Goal: Information Seeking & Learning: Learn about a topic

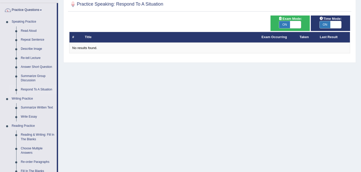
scroll to position [37, 0]
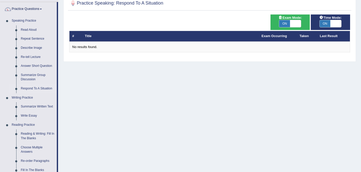
click at [85, 88] on div "Home Practice Speaking: Respond To A Situation Practice Speaking: Respond To A …" at bounding box center [209, 89] width 302 height 253
click at [27, 30] on link "Read Aloud" at bounding box center [37, 29] width 38 height 9
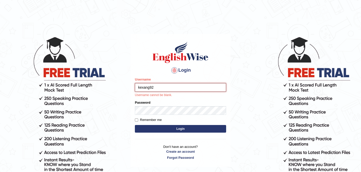
type input "kexang92"
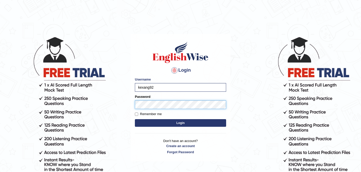
click at [135, 119] on button "Login" at bounding box center [180, 123] width 91 height 8
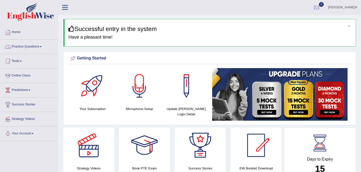
click at [39, 45] on link "Practice Questions" at bounding box center [29, 46] width 58 height 13
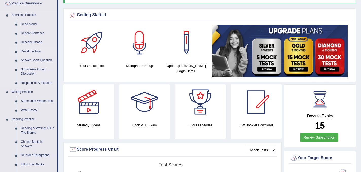
scroll to position [44, 0]
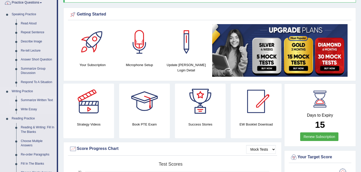
click at [27, 100] on link "Summarize Written Text" at bounding box center [37, 100] width 38 height 9
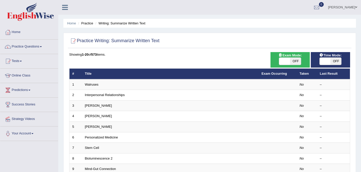
click at [293, 63] on span "OFF" at bounding box center [295, 61] width 11 height 7
checkbox input "true"
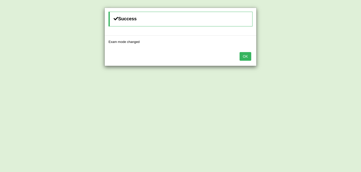
click at [245, 57] on button "OK" at bounding box center [245, 56] width 12 height 9
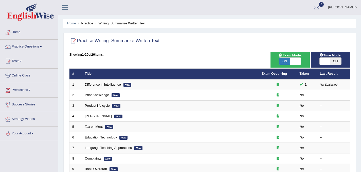
click at [334, 61] on span "OFF" at bounding box center [335, 61] width 11 height 7
checkbox input "true"
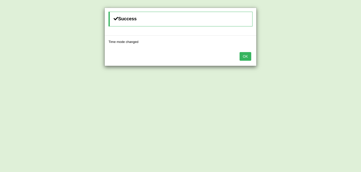
click at [247, 58] on button "OK" at bounding box center [245, 56] width 12 height 9
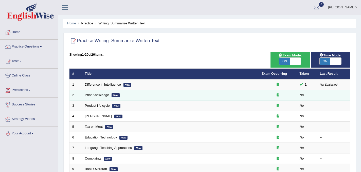
click at [278, 96] on icon at bounding box center [277, 94] width 3 height 3
click at [94, 95] on link "Prior Knowledge" at bounding box center [97, 95] width 24 height 4
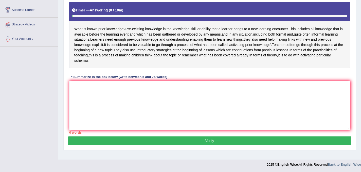
scroll to position [94, 0]
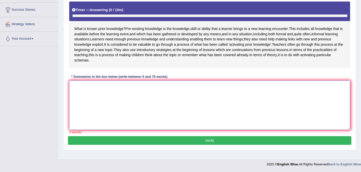
click at [82, 90] on textarea at bounding box center [209, 104] width 281 height 49
click at [73, 92] on textarea "the passage outlines" at bounding box center [209, 104] width 281 height 49
click at [108, 90] on textarea "The passage outlines" at bounding box center [209, 104] width 281 height 49
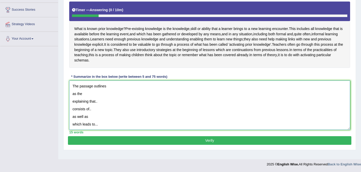
click at [72, 99] on textarea "The passage outlines as the explaining that.. consists of.. as well as which le…" at bounding box center [209, 104] width 281 height 49
click at [73, 100] on textarea "The passage outlines ......as the explaining that.. consists of.. as well as wh…" at bounding box center [209, 104] width 281 height 49
click at [73, 100] on textarea "The passage outlines ......as the......explaining that.. consists of.. as well …" at bounding box center [209, 104] width 281 height 49
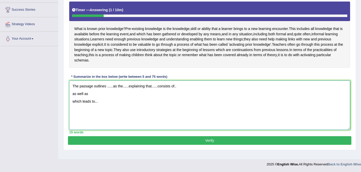
click at [72, 108] on textarea "The passage outlines ......as the......explaining that......consists of.. as we…" at bounding box center [209, 104] width 281 height 49
click at [123, 100] on textarea "The passage outlines ......as the......explaining that......consists of.. as we…" at bounding box center [209, 104] width 281 height 49
click at [120, 101] on textarea "The passage outlines ......as the......explaining that......consists of.. as we…" at bounding box center [209, 104] width 281 height 49
click at [150, 100] on textarea "The passage outlines ......as the......explaining that......consists of.. as we…" at bounding box center [209, 104] width 281 height 49
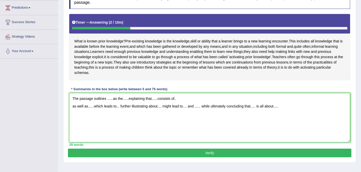
scroll to position [79, 0]
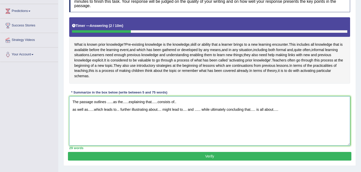
click at [113, 107] on textarea "The passage outlines ......as the......explaining that......consists of.. as we…" at bounding box center [209, 120] width 281 height 49
drag, startPoint x: 114, startPoint y: 108, endPoint x: 107, endPoint y: 107, distance: 6.6
click at [107, 107] on textarea "The passage outlines ...... as the......explaining that......consists of.. as w…" at bounding box center [209, 120] width 281 height 49
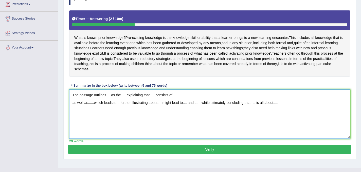
scroll to position [86, 0]
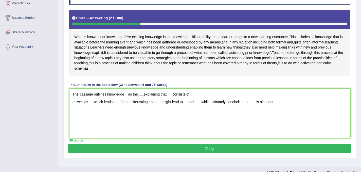
click at [128, 100] on textarea "The passage outlines knowledge as the......explaining that......consists of.. a…" at bounding box center [209, 112] width 281 height 49
click at [107, 101] on textarea "The passage outlines knowledge as the......explaining that......consists of.. a…" at bounding box center [209, 112] width 281 height 49
click at [137, 101] on textarea "The passage outlines prior knowledge as the......explaining that......consists …" at bounding box center [209, 112] width 281 height 49
click at [149, 101] on textarea "The passage outlines prior knowledge as the......explaining that......consists …" at bounding box center [209, 112] width 281 height 49
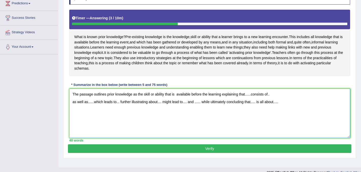
click at [252, 100] on textarea "The passage outlines prior knowledge as the skill or ability that is available …" at bounding box center [209, 112] width 281 height 49
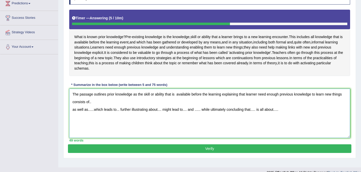
click at [93, 107] on textarea "The passage outlines prior knowledge as the skill or ability that is available …" at bounding box center [209, 112] width 281 height 49
click at [73, 116] on textarea "The passage outlines prior knowledge as the skill or ability that is available …" at bounding box center [209, 112] width 281 height 49
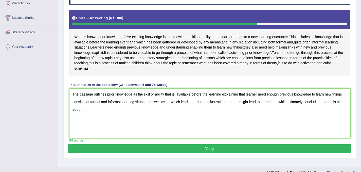
click at [171, 108] on textarea "The passage outlines prior knowledge as the skill or ability that is available …" at bounding box center [209, 112] width 281 height 49
click at [226, 109] on textarea "The passage outlines prior knowledge as the skill or ability that is available …" at bounding box center [209, 112] width 281 height 49
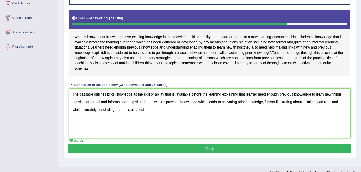
click at [309, 108] on textarea "The passage outlines prior knowledge as the skill or ability that is available …" at bounding box center [209, 112] width 281 height 49
click at [80, 116] on textarea "The passage outlines prior knowledge as the skill or ability that is available …" at bounding box center [209, 112] width 281 height 49
click at [119, 116] on textarea "The passage outlines prior knowledge as the skill or ability that is available …" at bounding box center [209, 112] width 281 height 49
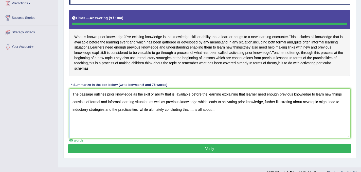
type textarea "The passage outlines prior knowledge as the skill or ability that is available …"
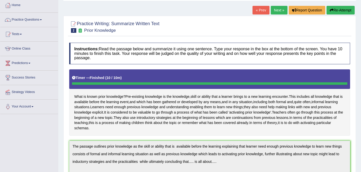
scroll to position [24, 0]
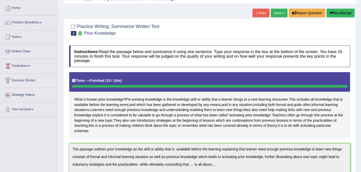
click at [338, 13] on button "Re-Attempt" at bounding box center [340, 13] width 28 height 9
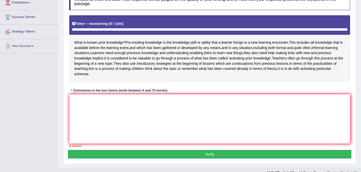
scroll to position [91, 0]
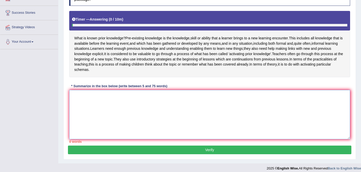
click at [108, 100] on textarea at bounding box center [209, 114] width 281 height 49
click at [73, 102] on textarea "the passage outlines" at bounding box center [209, 114] width 281 height 49
click at [105, 101] on textarea "The passage outlines" at bounding box center [209, 114] width 281 height 49
click at [106, 101] on textarea "The passage outlines" at bounding box center [209, 114] width 281 height 49
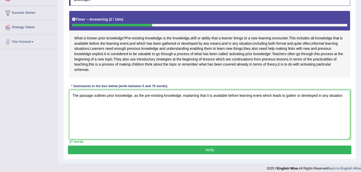
scroll to position [101, 0]
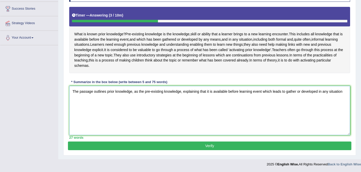
drag, startPoint x: 287, startPoint y: 92, endPoint x: 264, endPoint y: 93, distance: 22.0
click at [264, 93] on textarea "The passage outlines prior knowledge, as the pre-existing knowledge, explaining…" at bounding box center [209, 110] width 281 height 49
click at [100, 100] on textarea "The passage outlines prior knowledge, as the pre-existing knowledge, explaining…" at bounding box center [209, 110] width 281 height 49
click at [341, 92] on textarea "The passage outlines prior knowledge, as the pre-existing knowledge, explaining…" at bounding box center [209, 110] width 281 height 49
click at [114, 99] on textarea "The passage outlines prior knowledge, as the pre-existing knowledge, explaining…" at bounding box center [209, 110] width 281 height 49
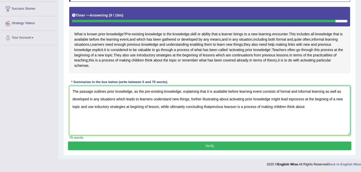
click at [213, 107] on textarea "The passage outlines prior knowledge, as the pre-existing knowledge, explaining…" at bounding box center [209, 110] width 281 height 49
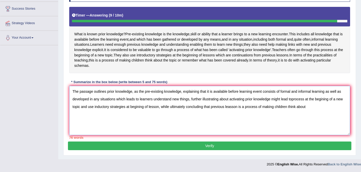
click at [309, 107] on textarea "The passage outlines prior knowledge, as the pre-existing knowledge, explaining…" at bounding box center [209, 110] width 281 height 49
drag, startPoint x: 241, startPoint y: 107, endPoint x: 265, endPoint y: 108, distance: 24.1
click at [265, 108] on textarea "The passage outlines prior knowledge, as the pre-existing knowledge, explaining…" at bounding box center [209, 110] width 281 height 49
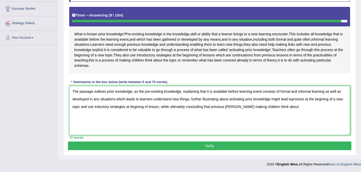
click at [252, 107] on textarea "The passage outlines prior knowledge, as the pre-existing knowledge, explaining…" at bounding box center [209, 110] width 281 height 49
click at [282, 107] on textarea "The passage outlines prior knowledge, as the pre-existing knowledge, explaining…" at bounding box center [209, 110] width 281 height 49
type textarea "The passage outlines prior knowledge, as the pre-existing knowledge, explaining…"
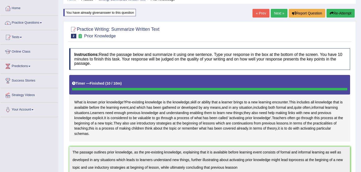
scroll to position [0, 0]
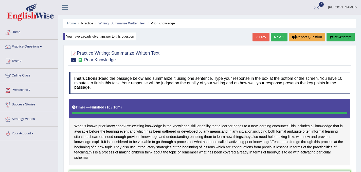
click at [335, 36] on button "Re-Attempt" at bounding box center [340, 37] width 28 height 9
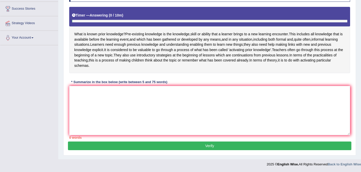
scroll to position [101, 0]
click at [88, 90] on textarea at bounding box center [209, 110] width 281 height 49
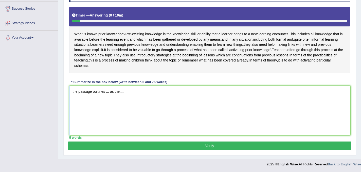
click at [73, 92] on textarea "the passage oultines ... as the...." at bounding box center [209, 110] width 281 height 49
click at [129, 91] on textarea "The passage oultines ... as the...." at bounding box center [209, 110] width 281 height 49
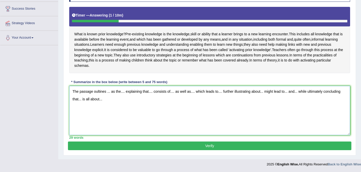
click at [110, 91] on textarea "The passage oultines ... as the.... explaining that.... consists of.... as well…" at bounding box center [209, 110] width 281 height 49
click at [147, 93] on textarea "The passage oultines prior knowledge as the.... explaining that.... consists of…" at bounding box center [209, 110] width 281 height 49
click at [116, 92] on textarea "The passage oultines prior knowledge as the explaining that.... consists of....…" at bounding box center [209, 110] width 281 height 49
click at [137, 93] on textarea "The passage oultines knowledge as the explaining that.... consists of.... as we…" at bounding box center [209, 110] width 281 height 49
click at [202, 93] on textarea "The passage oultines knowledge as the pre-existing knowledge explaining that...…" at bounding box center [209, 110] width 281 height 49
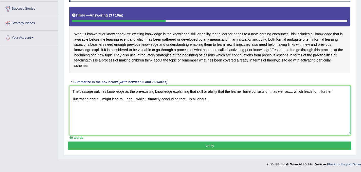
click at [275, 92] on textarea "The passage oultines knowledge as the pre-existing knowledge explaining that sk…" at bounding box center [209, 110] width 281 height 49
drag, startPoint x: 251, startPoint y: 92, endPoint x: 199, endPoint y: 92, distance: 52.4
click at [199, 92] on textarea "The passage oultines knowledge as the pre-existing knowledge explaining that sk…" at bounding box center [209, 110] width 281 height 49
click at [233, 104] on textarea "The passage oultines knowledge as the pre-existing knowledge explaining that sk…" at bounding box center [209, 110] width 281 height 49
click at [252, 91] on textarea "The passage oultines knowledge as the pre-existing knowledge explaining that sk…" at bounding box center [209, 110] width 281 height 49
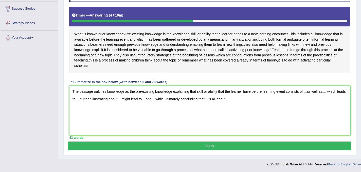
click at [309, 92] on textarea "The passage oultines knowledge as the pre-existing knowledge explaining that sk…" at bounding box center [209, 110] width 281 height 49
click at [111, 101] on textarea "The passage oultines knowledge as the pre-existing knowledge explaining that sk…" at bounding box center [209, 110] width 281 height 49
click at [164, 101] on textarea "The passage oultines knowledge as the pre-existing knowledge explaining that sk…" at bounding box center [209, 110] width 281 height 49
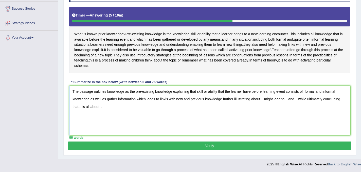
click at [266, 100] on textarea "The passage oultines knowledge as the pre-existing knowledge explaining that sk…" at bounding box center [209, 110] width 281 height 49
click at [330, 101] on textarea "The passage oultines knowledge as the pre-existing knowledge explaining that sk…" at bounding box center [209, 110] width 281 height 49
click at [99, 108] on textarea "The passage oultines knowledge as the pre-existing knowledge explaining that sk…" at bounding box center [209, 110] width 281 height 49
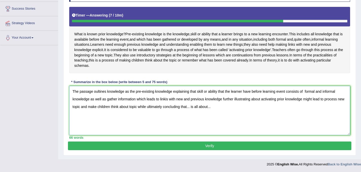
click at [200, 108] on textarea "The passage oultines knowledge as the pre-existing knowledge explaining that sk…" at bounding box center [209, 110] width 281 height 49
click at [317, 108] on textarea "The passage oultines knowledge as the pre-existing knowledge explaining that sk…" at bounding box center [209, 110] width 281 height 49
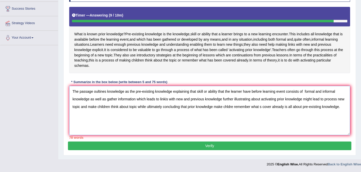
click at [307, 91] on textarea "The passage oultines knowledge as the pre-existing knowledge explaining that sk…" at bounding box center [209, 110] width 281 height 49
drag, startPoint x: 305, startPoint y: 107, endPoint x: 335, endPoint y: 107, distance: 29.9
click at [335, 107] on textarea "The passage oultines knowledge as the pre-existing knowledge explaining that sk…" at bounding box center [209, 110] width 281 height 49
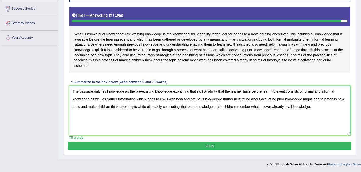
type textarea "The passage oultines knowledge as the pre-existing knowledge explaining that sk…"
click at [187, 145] on button "Verify" at bounding box center [209, 145] width 283 height 9
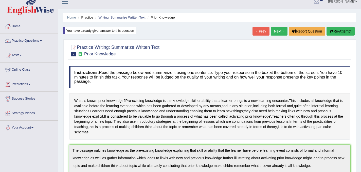
scroll to position [0, 0]
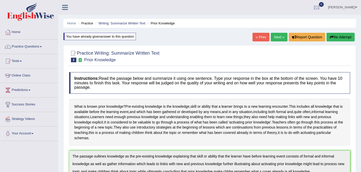
click at [278, 35] on link "Next »" at bounding box center [279, 37] width 17 height 9
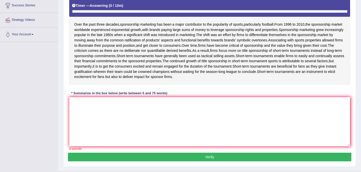
scroll to position [106, 0]
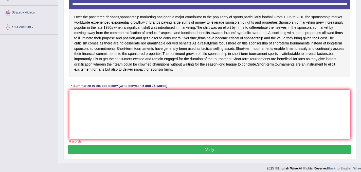
click at [154, 102] on textarea at bounding box center [209, 113] width 281 height 49
click at [74, 97] on textarea "the passage outlines" at bounding box center [209, 113] width 281 height 49
click at [109, 98] on textarea "The passage outlines" at bounding box center [209, 113] width 281 height 49
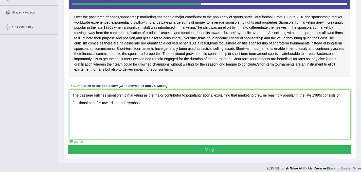
click at [127, 105] on textarea "The passage outlines sponsorship marketing as the major contributor to populari…" at bounding box center [209, 113] width 281 height 49
click at [146, 102] on textarea "The passage outlines sponsorship marketing as the major contributor to populari…" at bounding box center [209, 113] width 281 height 49
click at [163, 105] on textarea "The passage outlines sponsorship marketing as the major contributor to populari…" at bounding box center [209, 113] width 281 height 49
drag, startPoint x: 163, startPoint y: 105, endPoint x: 179, endPoint y: 103, distance: 16.1
click at [179, 103] on textarea "The passage outlines sponsorship marketing as the major contributor to populari…" at bounding box center [209, 113] width 281 height 49
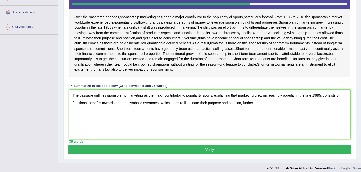
click at [163, 105] on textarea "The passage outlines sponsorship marketing as the major contributor to populari…" at bounding box center [209, 113] width 281 height 49
click at [162, 104] on textarea "The passage outlines sponsorship marketing as the major contributor to populari…" at bounding box center [209, 113] width 281 height 49
click at [327, 105] on textarea "The passage outlines sponsorship marketing as the major contributor to populari…" at bounding box center [209, 113] width 281 height 49
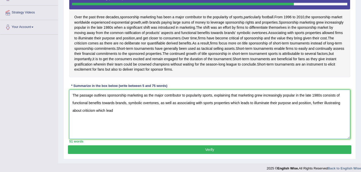
click at [105, 111] on textarea "The passage outlines sponsorship marketing as the major contributor to populari…" at bounding box center [209, 113] width 281 height 49
click at [116, 112] on textarea "The passage outlines sponsorship marketing as the major contributor to populari…" at bounding box center [209, 113] width 281 height 49
type textarea "The passage outlines sponsorship marketing as the major contributor to populari…"
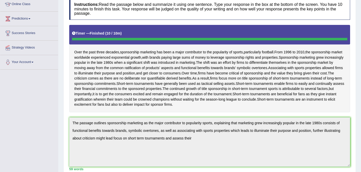
scroll to position [0, 0]
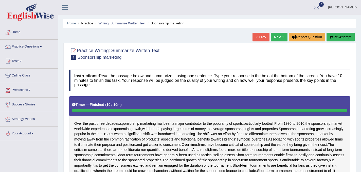
click at [336, 36] on button "Re-Attempt" at bounding box center [340, 37] width 28 height 9
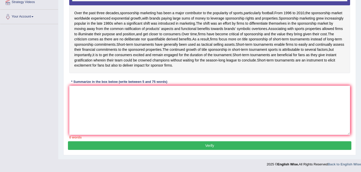
scroll to position [115, 0]
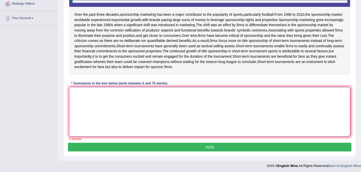
click at [139, 102] on textarea at bounding box center [209, 111] width 281 height 49
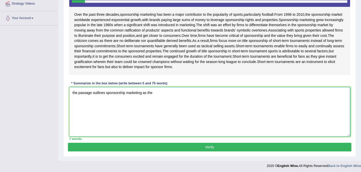
click at [74, 94] on textarea "the passage outlines sponsorship marketing as the" at bounding box center [209, 111] width 281 height 49
click at [154, 92] on textarea "The passage outlines sponsorship marketing as the" at bounding box center [209, 111] width 281 height 49
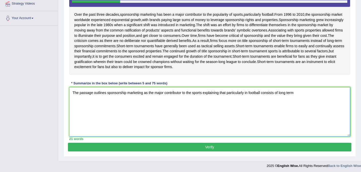
click at [290, 92] on textarea "The passage outlines sponsorship marketing as the major contributor to the spor…" at bounding box center [209, 111] width 281 height 49
click at [299, 94] on textarea "The passage outlines sponsorship marketing as the major contributor to the spor…" at bounding box center [209, 111] width 281 height 49
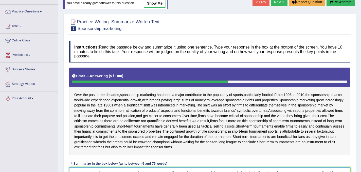
scroll to position [0, 0]
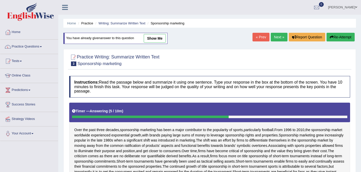
type textarea "The passage outlines sponsorship marketing as the major contributor to the spor…"
click at [337, 34] on button "Re-Attempt" at bounding box center [340, 37] width 28 height 9
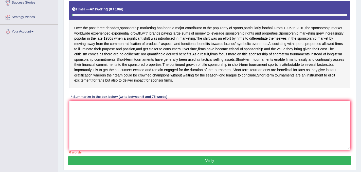
scroll to position [114, 0]
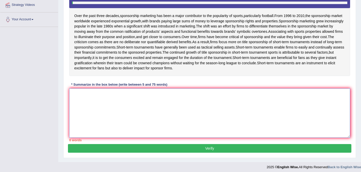
click at [143, 100] on textarea at bounding box center [209, 112] width 281 height 49
click at [73, 95] on textarea "the passege outlines...." at bounding box center [209, 112] width 281 height 49
click at [113, 95] on textarea "The passege outlines...." at bounding box center [209, 112] width 281 height 49
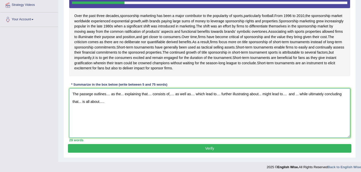
click at [110, 95] on textarea "The passege outlines.... as the... explaining that.... consists of,.... as well…" at bounding box center [209, 112] width 281 height 49
click at [141, 94] on textarea "The passege outlines sponsorship as the... explaining that.... consists of,....…" at bounding box center [209, 112] width 281 height 49
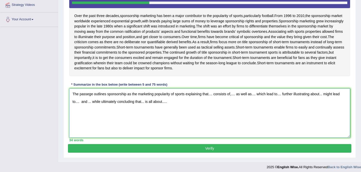
click at [214, 94] on textarea "The passege outlines sponsorship as the marketing popularity of sports explaini…" at bounding box center [209, 112] width 281 height 49
click at [262, 95] on textarea "The passege outlines sponsorship as the marketing popularity of sports explaini…" at bounding box center [209, 112] width 281 height 49
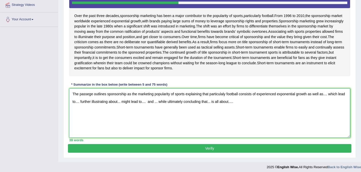
click at [331, 96] on textarea "The passege outlines sponsorship as the marketing popularity of sports explaini…" at bounding box center [209, 112] width 281 height 49
click at [141, 103] on textarea "The passege outlines sponsorship as the marketing popularity of sports explaini…" at bounding box center [209, 112] width 281 height 49
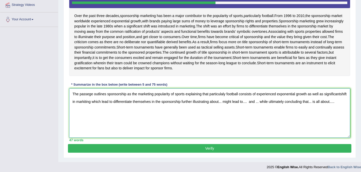
click at [247, 102] on textarea "The passege outlines sponsorship as the marketing popularity of sports explaini…" at bounding box center [209, 112] width 281 height 49
click at [284, 103] on textarea "The passege outlines sponsorship as the marketing popularity of sports explaini…" at bounding box center [209, 112] width 281 height 49
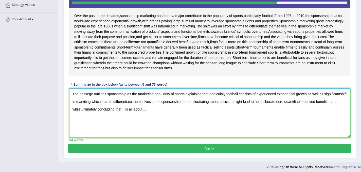
scroll to position [117, 0]
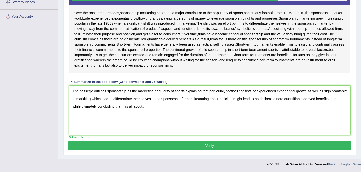
click at [97, 109] on textarea "The passege outlines sponsorship as the marketing popularity of sports explaini…" at bounding box center [209, 109] width 281 height 49
click at [310, 101] on textarea "The passege outlines sponsorship as the marketing popularity of sports explaini…" at bounding box center [209, 109] width 281 height 49
drag, startPoint x: 303, startPoint y: 99, endPoint x: 86, endPoint y: 108, distance: 218.0
click at [86, 108] on textarea "The passege outlines sponsorship as the marketing popularity of sports explaini…" at bounding box center [209, 109] width 281 height 49
click at [310, 100] on textarea "The passege outlines sponsorship as the marketing popularity of sports explaini…" at bounding box center [209, 109] width 281 height 49
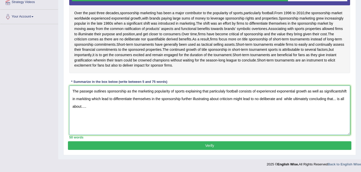
paste textarea "nor quantifiable derived benefits"
click at [311, 100] on textarea "The passege outlines sponsorship as the marketing popularity of sports explaini…" at bounding box center [209, 109] width 281 height 49
click at [100, 107] on textarea "The passege outlines sponsorship as the marketing popularity of sports explaini…" at bounding box center [209, 109] width 281 height 49
click at [142, 108] on textarea "The passege outlines sponsorship as the marketing popularity of sports explaini…" at bounding box center [209, 109] width 281 height 49
click at [141, 108] on textarea "The passege outlines sponsorship as the marketing popularity of sports explaini…" at bounding box center [209, 109] width 281 height 49
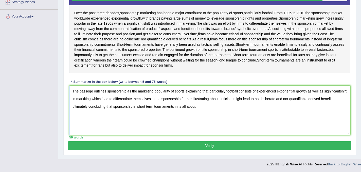
click at [207, 108] on textarea "The passege outlines sponsorship as the marketing popularity of sports explaini…" at bounding box center [209, 109] width 281 height 49
click at [226, 109] on textarea "The passege outlines sponsorship as the marketing popularity of sports explaini…" at bounding box center [209, 109] width 281 height 49
type textarea "The passege outlines sponsorship as the marketing popularity of sports explaini…"
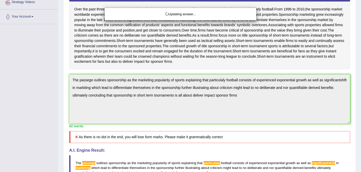
click at [268, 96] on div "Updating answer..." at bounding box center [180, 86] width 361 height 172
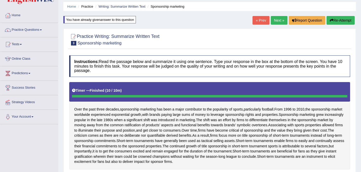
scroll to position [0, 0]
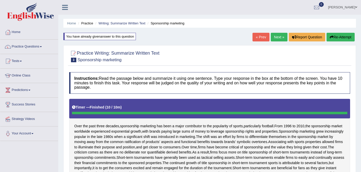
click at [338, 37] on button "Re-Attempt" at bounding box center [340, 37] width 28 height 9
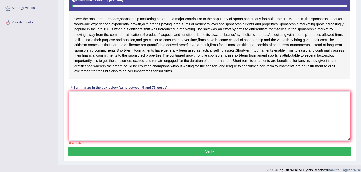
scroll to position [117, 0]
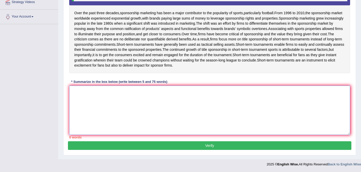
click at [99, 93] on textarea at bounding box center [209, 109] width 281 height 49
paste textarea "The passege outlines sponsorship as the marketing popularity of sports explaini…"
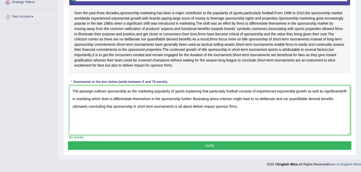
type textarea "The passege outlines sponsorship as the marketing popularity of sports explaini…"
click at [264, 147] on button "Verify" at bounding box center [209, 145] width 283 height 9
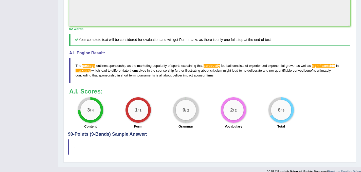
scroll to position [201, 0]
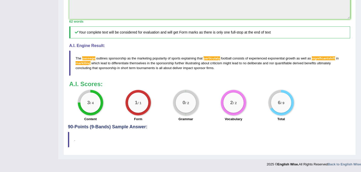
drag, startPoint x: 75, startPoint y: 58, endPoint x: 194, endPoint y: 63, distance: 119.4
click at [194, 63] on blockquote "The passege outlines sponsorship as the marketing popularity of sports explaini…" at bounding box center [209, 62] width 281 height 25
drag, startPoint x: 75, startPoint y: 56, endPoint x: 154, endPoint y: 65, distance: 78.8
click at [154, 65] on blockquote "The passege outlines sponsorship as the marketing popularity of sports explaini…" at bounding box center [209, 62] width 281 height 25
drag, startPoint x: 216, startPoint y: 68, endPoint x: 131, endPoint y: 59, distance: 85.1
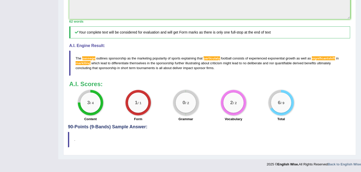
click at [131, 59] on blockquote "The passege outlines sponsorship as the marketing popularity of sports explaini…" at bounding box center [209, 62] width 281 height 25
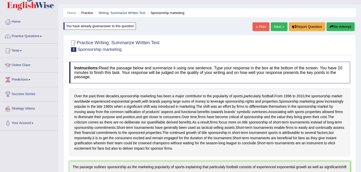
scroll to position [0, 0]
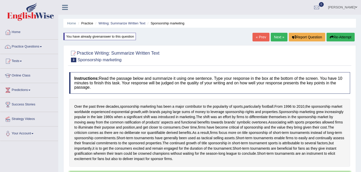
click at [337, 37] on button "Re-Attempt" at bounding box center [340, 37] width 28 height 9
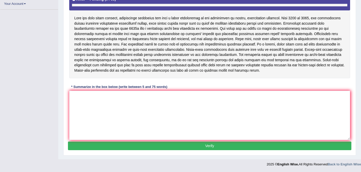
scroll to position [117, 0]
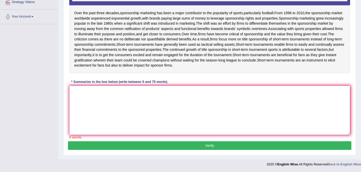
click at [74, 92] on textarea at bounding box center [209, 109] width 281 height 49
paste textarea "The passege outlines sponsorship as the marketing popularity of sports explaini…"
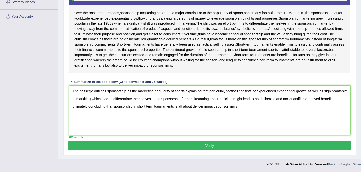
click at [89, 92] on textarea "The passege outlines sponsorship as the marketing popularity of sports explaini…" at bounding box center [209, 109] width 281 height 49
click at [109, 101] on textarea "The passage outlines sponsorship as the marketing popularity of sports explaini…" at bounding box center [209, 109] width 281 height 49
click at [88, 100] on textarea "The passage outlines sponsorship as the marketing popularity of sports explaini…" at bounding box center [209, 109] width 281 height 49
drag, startPoint x: 73, startPoint y: 92, endPoint x: 252, endPoint y: 118, distance: 181.0
click at [252, 118] on textarea "The passage outlines sponsorship as the marketing popularity of sports explaini…" at bounding box center [209, 109] width 281 height 49
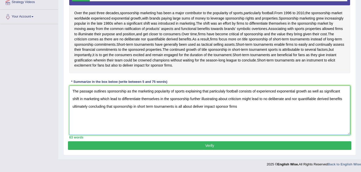
click at [244, 108] on textarea "The passage outlines sponsorship as the marketing popularity of sports explaini…" at bounding box center [209, 109] width 281 height 49
type textarea "The passage outlines sponsorship as the marketing popularity of sports explaini…"
click at [213, 145] on button "Verify" at bounding box center [209, 145] width 283 height 9
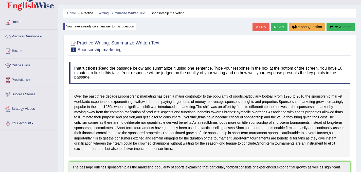
scroll to position [9, 0]
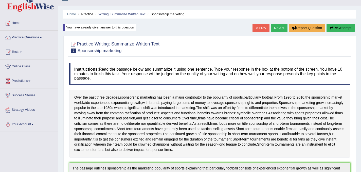
click at [345, 29] on button "Re-Attempt" at bounding box center [340, 28] width 28 height 9
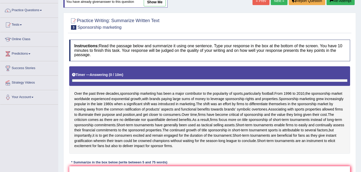
scroll to position [117, 0]
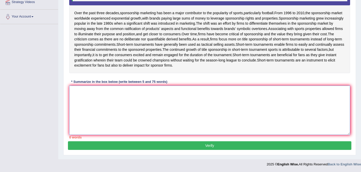
click at [132, 96] on textarea at bounding box center [209, 109] width 281 height 49
paste textarea "The passage outlines sponsorship as the marketing popularity of sports explaini…"
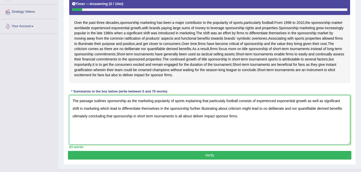
scroll to position [102, 0]
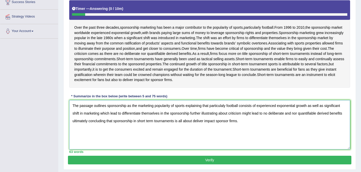
click at [224, 106] on textarea "The passage outlines sponsorship as the marketing popularity of sports explaini…" at bounding box center [209, 124] width 281 height 49
type textarea "The passage outlines sponsorship as the marketing popularity of sports explaini…"
click at [206, 161] on button "Verify" at bounding box center [209, 159] width 283 height 9
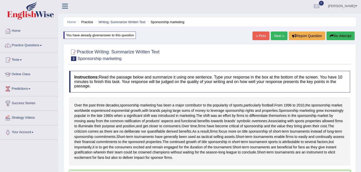
scroll to position [0, 0]
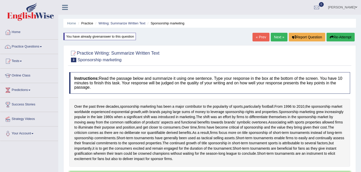
click at [275, 37] on link "Next »" at bounding box center [279, 37] width 17 height 9
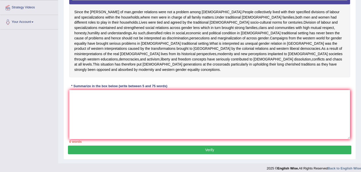
scroll to position [115, 0]
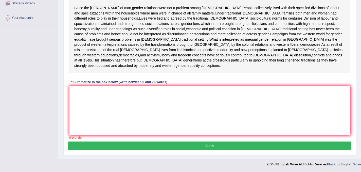
click at [108, 99] on textarea at bounding box center [209, 110] width 281 height 49
click at [73, 93] on textarea "the passage outlines" at bounding box center [209, 110] width 281 height 49
click at [112, 91] on textarea "The passage outlines" at bounding box center [209, 110] width 281 height 49
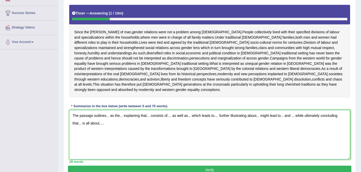
scroll to position [90, 0]
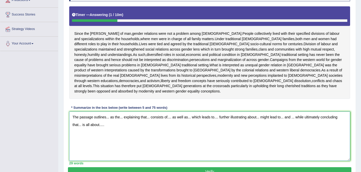
click at [109, 119] on textarea "The passage outlines... as the... explaining that... consists of.... as well as…" at bounding box center [209, 135] width 281 height 49
click at [132, 118] on textarea "The passage outlines gender as the... explaining that... consists of.... as wel…" at bounding box center [209, 135] width 281 height 49
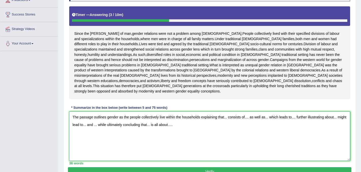
click at [230, 118] on textarea "The passage outlines gender as the people collectively live within the househol…" at bounding box center [209, 135] width 281 height 49
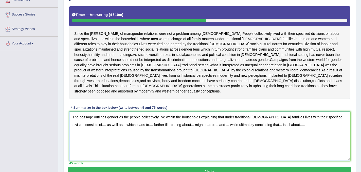
click at [80, 125] on textarea "The passage outlines gender as the people collectively live within the househol…" at bounding box center [209, 135] width 281 height 49
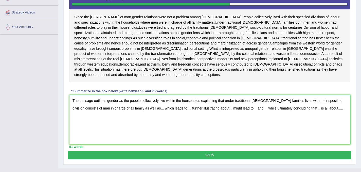
scroll to position [115, 0]
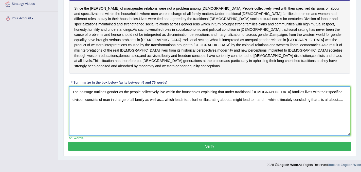
click at [137, 101] on textarea "The passage outlines gender as the people collectively live within the househol…" at bounding box center [209, 110] width 281 height 49
click at [204, 100] on textarea "The passage outlines gender as the people collectively live within the househol…" at bounding box center [209, 110] width 281 height 49
click at [267, 101] on textarea "The passage outlines gender as the people collectively live within the househol…" at bounding box center [209, 110] width 281 height 49
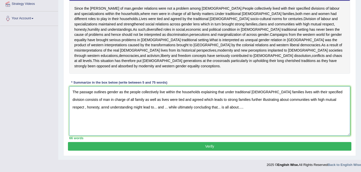
click at [326, 101] on textarea "The passage outlines gender as the people collectively live within the househol…" at bounding box center [209, 110] width 281 height 49
click at [128, 109] on textarea "The passage outlines gender as the people collectively live within the househol…" at bounding box center [209, 110] width 281 height 49
click at [167, 108] on textarea "The passage outlines gender as the people collectively live within the househol…" at bounding box center [209, 110] width 281 height 49
click at [238, 108] on textarea "The passage outlines gender as the people collectively live within the househol…" at bounding box center [209, 110] width 281 height 49
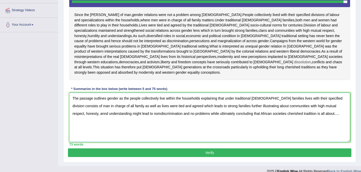
scroll to position [113, 0]
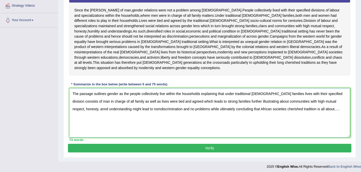
click at [315, 110] on textarea "The passage outlines gender as the people collectively live within the househol…" at bounding box center [209, 112] width 281 height 49
type textarea "The passage outlines gender as the people collectively live within the househol…"
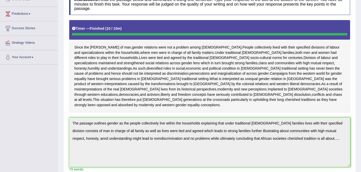
scroll to position [0, 0]
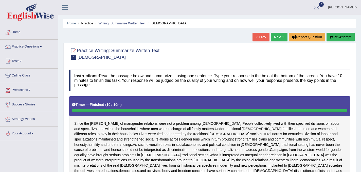
click at [339, 36] on button "Re-Attempt" at bounding box center [340, 37] width 28 height 9
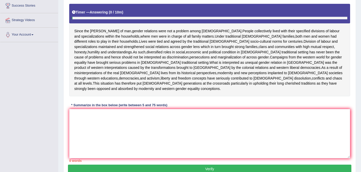
scroll to position [122, 0]
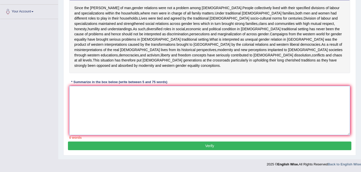
click at [89, 92] on textarea at bounding box center [209, 110] width 281 height 49
paste textarea "The passage outlines gender as the people collectively live within the househol…"
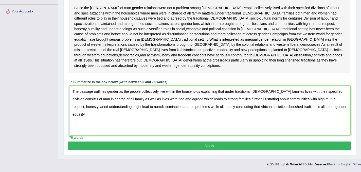
type textarea "The passage outlines gender as the people collectively live within the househol…"
click at [232, 146] on button "Verify" at bounding box center [209, 145] width 283 height 9
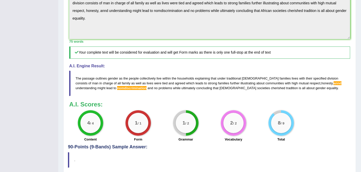
scroll to position [207, 0]
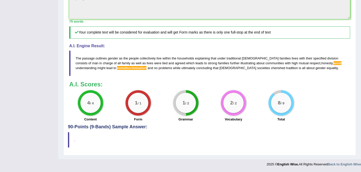
drag, startPoint x: 76, startPoint y: 57, endPoint x: 167, endPoint y: 70, distance: 92.6
click at [167, 70] on blockquote "The passage outlines gender as the people collectively live within the househol…" at bounding box center [209, 62] width 281 height 25
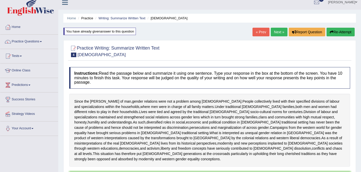
scroll to position [0, 0]
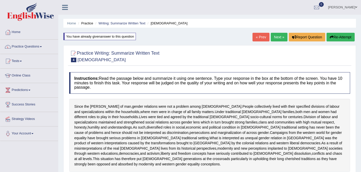
click at [339, 37] on button "Re-Attempt" at bounding box center [340, 37] width 28 height 9
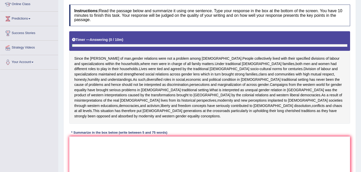
scroll to position [122, 0]
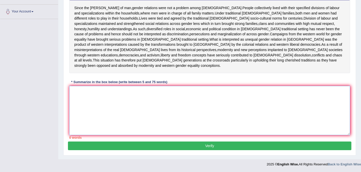
click at [83, 93] on textarea at bounding box center [209, 110] width 281 height 49
paste textarea "The passage outlines gender as the people collectively live within the househol…"
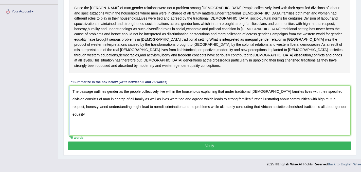
click at [130, 107] on textarea "The passage outlines gender as the people collectively live within the househol…" at bounding box center [209, 110] width 281 height 49
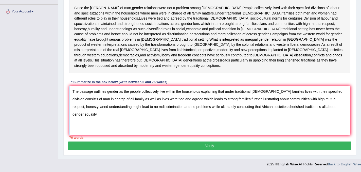
click at [135, 108] on textarea "The passage outlines gender as the people collectively live within the househol…" at bounding box center [209, 110] width 281 height 49
click at [166, 107] on textarea "The passage outlines gender as the people collectively live within the househol…" at bounding box center [209, 110] width 281 height 49
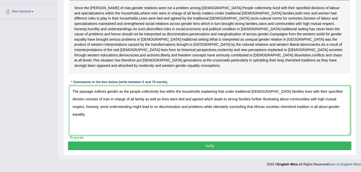
click at [78, 107] on textarea "The passage outlines gender as the people collectively live within the househol…" at bounding box center [209, 110] width 281 height 49
drag, startPoint x: 73, startPoint y: 91, endPoint x: 340, endPoint y: 119, distance: 269.2
click at [340, 119] on textarea "The passage outlines gender as the people collectively live within the househol…" at bounding box center [209, 110] width 281 height 49
click at [113, 128] on textarea "The passage outlines gender as the people collectively live within the househol…" at bounding box center [209, 110] width 281 height 49
type textarea "The passage outlines gender as the people collectively live within the househol…"
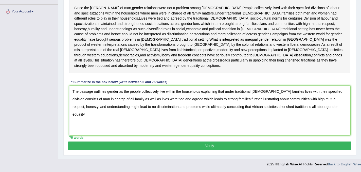
click at [202, 146] on button "Verify" at bounding box center [209, 145] width 283 height 9
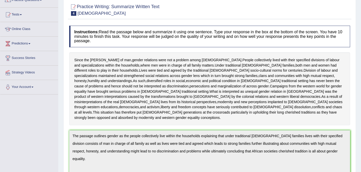
scroll to position [0, 0]
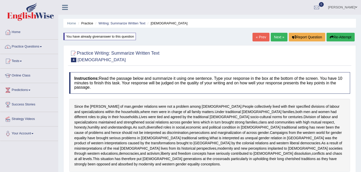
click at [271, 39] on link "Next »" at bounding box center [279, 37] width 17 height 9
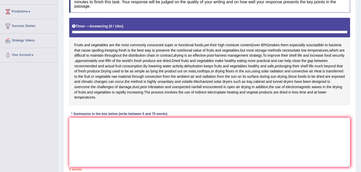
scroll to position [110, 0]
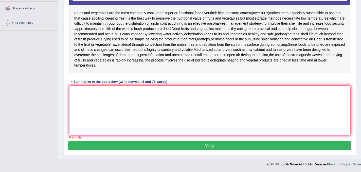
click at [88, 94] on textarea at bounding box center [209, 109] width 281 height 49
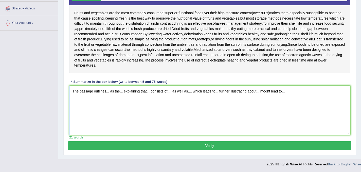
click at [266, 92] on textarea "The passage outlines... as the... explaining that... consists of.... as well as…" at bounding box center [209, 109] width 281 height 49
click at [292, 94] on textarea "The passage outlines... as the... explaining that... consists of.... as well as…" at bounding box center [209, 109] width 281 height 49
click at [110, 93] on textarea "The passage outlines... as the... explaining that... consists of.... as well as…" at bounding box center [209, 109] width 281 height 49
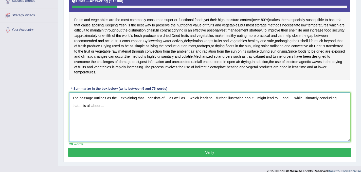
scroll to position [104, 0]
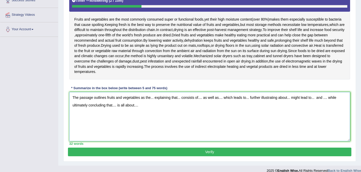
click at [154, 99] on textarea "The passage outlines fruits and vegetables as the... explaining that... consist…" at bounding box center [209, 116] width 281 height 49
click at [207, 99] on textarea "The passage outlines fruits and vegetables as the functional foods explaining t…" at bounding box center [209, 116] width 281 height 49
click at [205, 99] on textarea "The passage outlines fruits and vegetables as the functional foods explaining t…" at bounding box center [209, 116] width 281 height 49
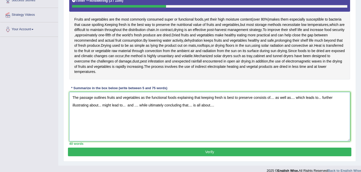
click at [276, 99] on textarea "The passage outlines fruits and vegetables as the functional foods explaining t…" at bounding box center [209, 116] width 281 height 49
click at [321, 99] on textarea "The passage outlines fruits and vegetables as the functional foods explaining t…" at bounding box center [209, 116] width 281 height 49
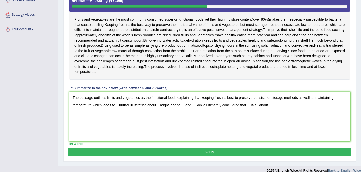
click at [119, 106] on textarea "The passage outlines fruits and vegetables as the functional foods explaining t…" at bounding box center [209, 116] width 281 height 49
click at [193, 107] on textarea "The passage outlines fruits and vegetables as the functional foods explaining t…" at bounding box center [209, 116] width 281 height 49
click at [226, 106] on textarea "The passage outlines fruits and vegetables as the functional foods explaining t…" at bounding box center [209, 116] width 281 height 49
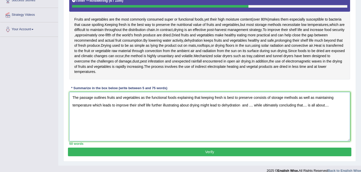
click at [255, 106] on textarea "The passage outlines fruits and vegetables as the functional foods explaining t…" at bounding box center [209, 116] width 281 height 49
click at [83, 114] on textarea "The passage outlines fruits and vegetables as the functional foods explaining t…" at bounding box center [209, 116] width 281 height 49
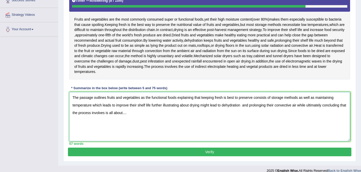
click at [134, 114] on textarea "The passage outlines fruits and vegetables as the functional foods explaining t…" at bounding box center [209, 116] width 281 height 49
click at [131, 114] on textarea "The passage outlines fruits and vegetables as the functional foods explaining t…" at bounding box center [209, 116] width 281 height 49
click at [173, 115] on textarea "The passage outlines fruits and vegetables as the functional foods explaining t…" at bounding box center [209, 116] width 281 height 49
click at [210, 115] on textarea "The passage outlines fruits and vegetables as the functional foods explaining t…" at bounding box center [209, 116] width 281 height 49
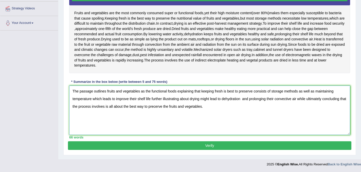
type textarea "The passage outlines fruits and vegetables as the functional foods explaining t…"
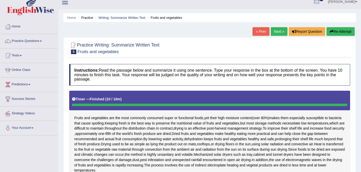
scroll to position [0, 0]
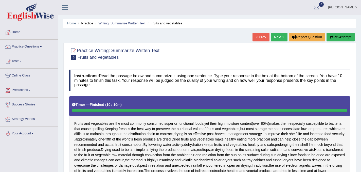
click at [279, 37] on link "Next »" at bounding box center [279, 37] width 17 height 9
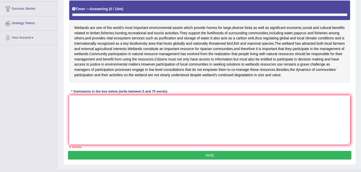
scroll to position [110, 0]
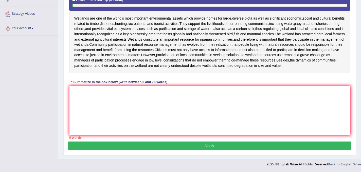
click at [143, 92] on textarea at bounding box center [209, 110] width 281 height 49
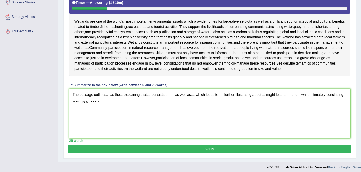
scroll to position [99, 0]
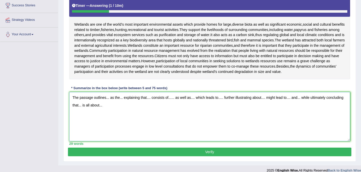
click at [109, 104] on textarea "The passage outlines... as the... explaining that.... consists of...... as well…" at bounding box center [209, 116] width 281 height 49
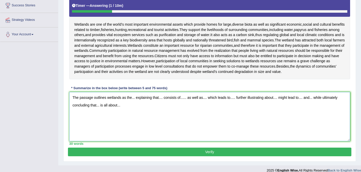
click at [136, 105] on textarea "The passage outlines wetlands as the... explaining that.... consists of...... a…" at bounding box center [209, 116] width 281 height 49
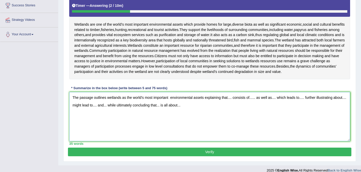
click at [233, 104] on textarea "The passage outlines wetlands as the world's most important environmental asset…" at bounding box center [209, 116] width 281 height 49
click at [172, 104] on textarea "The passage outlines wetlands as the world's most important environmental asset…" at bounding box center [209, 116] width 281 height 49
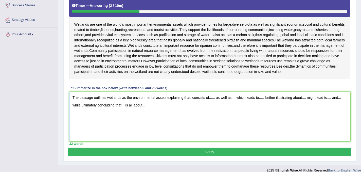
click at [193, 105] on textarea "The passage outlines wetlands as the environmental assets explaining that. cons…" at bounding box center [209, 116] width 281 height 49
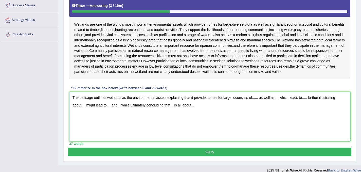
drag, startPoint x: 132, startPoint y: 103, endPoint x: 167, endPoint y: 105, distance: 34.5
click at [167, 105] on textarea "The passage outlines wetlands as the environmental assets explaining that it pr…" at bounding box center [209, 116] width 281 height 49
drag, startPoint x: 183, startPoint y: 103, endPoint x: 226, endPoint y: 105, distance: 43.9
click at [226, 105] on textarea "The passage outlines wetlands as the most important explaining that it provide …" at bounding box center [209, 116] width 281 height 49
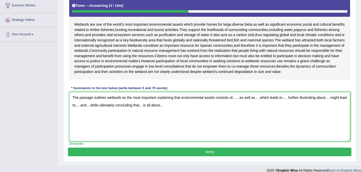
click at [239, 104] on textarea "The passage outlines wetlands as the most important explaining that environment…" at bounding box center [209, 116] width 281 height 49
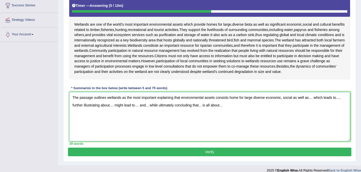
click at [315, 104] on textarea "The passage outlines wetlands as the most important explaining that environment…" at bounding box center [209, 116] width 281 height 49
click at [101, 111] on textarea "The passage outlines wetlands as the most important explaining that environment…" at bounding box center [209, 116] width 281 height 49
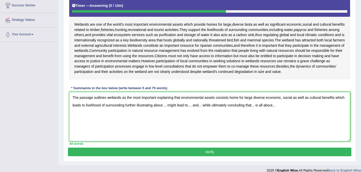
click at [178, 112] on textarea "The passage outlines wetlands as the most important explaining that environment…" at bounding box center [209, 116] width 281 height 49
click at [136, 112] on textarea "The passage outlines wetlands as the most important explaining that environment…" at bounding box center [209, 116] width 281 height 49
click at [197, 111] on textarea "The passage outlines wetlands as the most important explaining that environment…" at bounding box center [209, 116] width 281 height 49
click at [249, 112] on textarea "The passage outlines wetlands as the most important explaining that environment…" at bounding box center [209, 116] width 281 height 49
click at [197, 112] on textarea "The passage outlines wetlands as the most important explaining that environment…" at bounding box center [209, 116] width 281 height 49
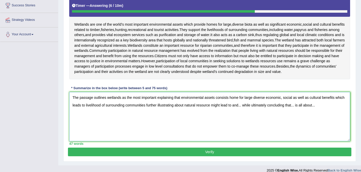
click at [222, 112] on textarea "The passage outlines wetlands as the most important explaining that environment…" at bounding box center [209, 116] width 281 height 49
click at [244, 111] on textarea "The passage outlines wetlands as the most important explaining that environment…" at bounding box center [209, 116] width 281 height 49
click at [294, 112] on textarea "The passage outlines wetlands as the most important explaining that environment…" at bounding box center [209, 116] width 281 height 49
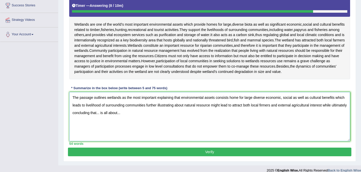
click at [115, 118] on textarea "The passage outlines wetlands as the most important explaining that environment…" at bounding box center [209, 116] width 281 height 49
click at [168, 119] on textarea "The passage outlines wetlands as the most important explaining that environment…" at bounding box center [209, 116] width 281 height 49
type textarea "The passage outlines wetlands as the most important explaining that environment…"
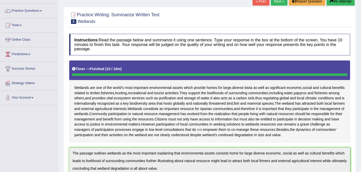
scroll to position [0, 0]
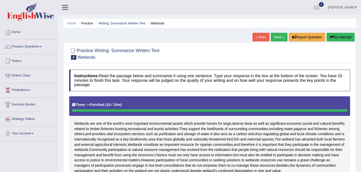
click at [276, 37] on link "Next »" at bounding box center [279, 37] width 17 height 9
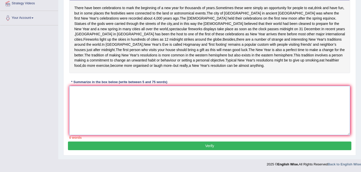
click at [179, 104] on textarea at bounding box center [209, 110] width 281 height 49
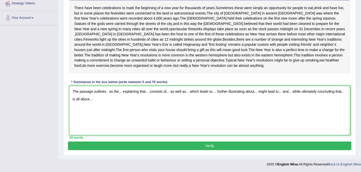
scroll to position [131, 0]
click at [108, 93] on textarea "The passage outlines.. as the... explaining that... consists of... as well as..…" at bounding box center [209, 110] width 281 height 49
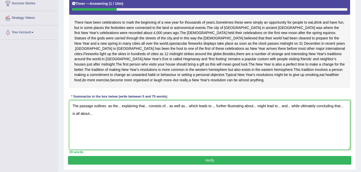
scroll to position [100, 0]
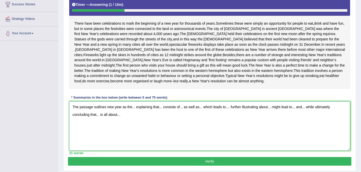
click at [135, 125] on textarea "The passage outlines new year as the... explaining that... consists of... as we…" at bounding box center [209, 125] width 281 height 49
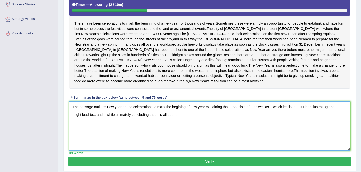
click at [233, 124] on textarea "The passage outlines new year as the celebrations to mark the begining of new y…" at bounding box center [209, 125] width 281 height 49
click at [303, 124] on textarea "The passage outlines new year as the celebrations to mark the begining of new y…" at bounding box center [209, 125] width 281 height 49
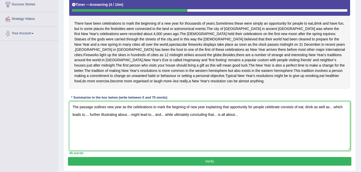
click at [336, 122] on textarea "The passage outlines new year as the celebrations to mark the begining of new y…" at bounding box center [209, 125] width 281 height 49
click at [105, 130] on textarea "The passage outlines new year as the celebrations to mark the begining of new y…" at bounding box center [209, 125] width 281 height 49
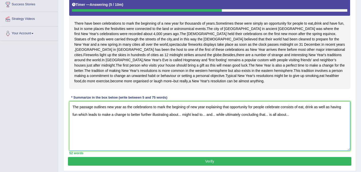
click at [183, 132] on textarea "The passage outlines new year as the celebrations to mark the begining of new y…" at bounding box center [209, 125] width 281 height 49
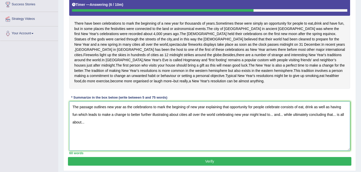
click at [275, 132] on textarea "The passage outlines new year as the celebrations to mark the begining of new y…" at bounding box center [209, 125] width 281 height 49
click at [311, 131] on textarea "The passage outlines new year as the celebrations to mark the begining of new y…" at bounding box center [209, 125] width 281 height 49
click at [125, 139] on textarea "The passage outlines new year as the celebrations to mark the begining of new y…" at bounding box center [209, 125] width 281 height 49
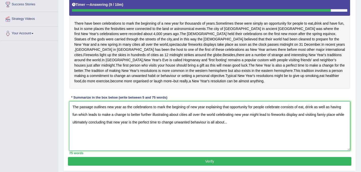
click at [239, 139] on textarea "The passage outlines new year as the celebrations to mark the begining of new y…" at bounding box center [209, 125] width 281 height 49
click at [201, 138] on textarea "The passage outlines new year as the celebrations to mark the begining of new y…" at bounding box center [209, 125] width 281 height 49
click at [222, 138] on textarea "The passage outlines new year as the celebrations to mark the begining of new y…" at bounding box center [209, 125] width 281 height 49
type textarea "The passage outlines new year as the celebrations to mark the begining of new y…"
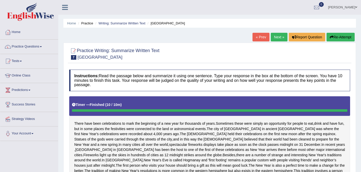
scroll to position [5, 0]
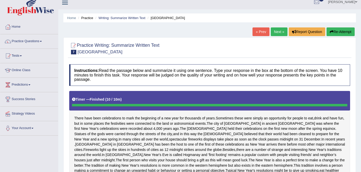
click at [276, 33] on link "Next »" at bounding box center [279, 31] width 17 height 9
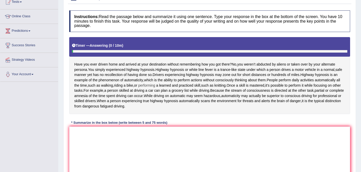
scroll to position [100, 0]
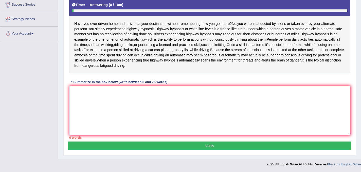
click at [130, 103] on textarea at bounding box center [209, 110] width 281 height 49
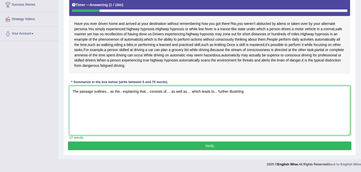
click at [238, 90] on textarea "The passage outlines... as the.. explaining that... consists of.... as well as.…" at bounding box center [209, 110] width 281 height 49
click at [239, 91] on textarea "The passage outlines... as the.. explaining that... consists of.... as well as.…" at bounding box center [209, 110] width 281 height 49
click at [248, 92] on textarea "The passage outlines... as the.. explaining that... consists of.... as well as.…" at bounding box center [209, 110] width 281 height 49
click at [109, 93] on textarea "The passage outlines... as the.. explaining that... consists of.... as well as.…" at bounding box center [209, 110] width 281 height 49
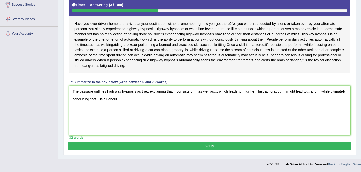
click at [149, 93] on textarea "The passage outlines high way hypnosis as the.. explaining that... consists of.…" at bounding box center [209, 110] width 281 height 49
click at [199, 93] on textarea "The passage outlines high way hypnosis as the white line fever explaining that.…" at bounding box center [209, 110] width 281 height 49
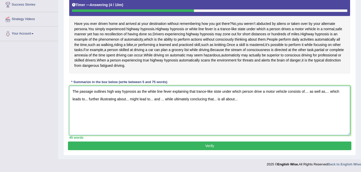
click at [311, 92] on textarea "The passage outlines high way hypnosis as the white line fever explaining that …" at bounding box center [209, 110] width 281 height 49
click at [81, 100] on textarea "The passage outlines high way hypnosis as the white line fever explaining that …" at bounding box center [209, 110] width 281 height 49
click at [131, 101] on textarea "The passage outlines high way hypnosis as the white line fever explaining that …" at bounding box center [209, 110] width 281 height 49
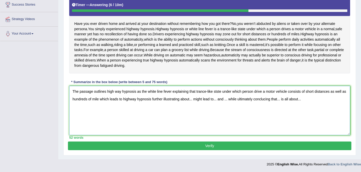
click at [198, 100] on textarea "The passage outlines high way hypnosis as the white line fever explaining that …" at bounding box center [209, 110] width 281 height 49
click at [260, 99] on textarea "The passage outlines high way hypnosis as the white line fever explaining that …" at bounding box center [209, 110] width 281 height 49
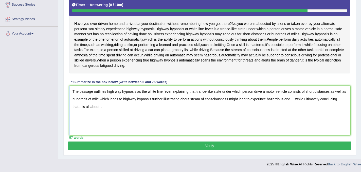
click at [302, 100] on textarea "The passage outlines high way hypnosis as the white line fever explaining that …" at bounding box center [209, 110] width 281 height 49
click at [125, 108] on textarea "The passage outlines high way hypnosis as the white line fever explaining that …" at bounding box center [209, 110] width 281 height 49
click at [347, 100] on textarea "The passage outlines high way hypnosis as the white line fever explaining that …" at bounding box center [209, 110] width 281 height 49
click at [138, 108] on textarea "The passage outlines high way hypnosis as the white line fever explaining that …" at bounding box center [209, 110] width 281 height 49
type textarea "The passage outlines high way hypnosis as the white line fever explaining that …"
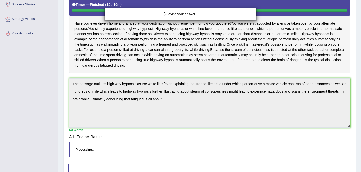
click at [136, 107] on div "Saving your answer..." at bounding box center [180, 86] width 361 height 172
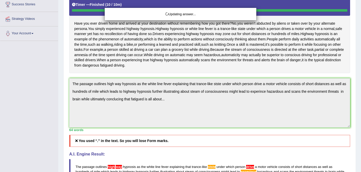
drag, startPoint x: 170, startPoint y: 100, endPoint x: 119, endPoint y: 99, distance: 51.4
click at [119, 99] on div "Updating answer..." at bounding box center [180, 86] width 361 height 172
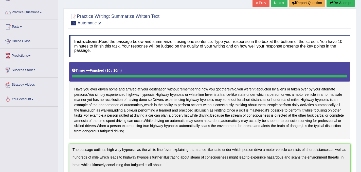
scroll to position [0, 0]
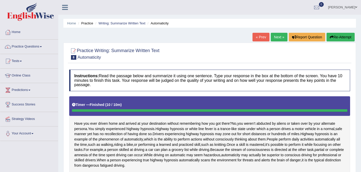
click at [340, 37] on button "Re-Attempt" at bounding box center [340, 37] width 28 height 9
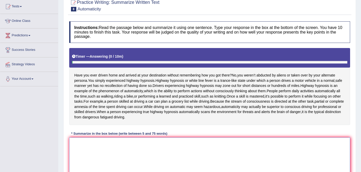
click at [83, 142] on textarea at bounding box center [209, 161] width 281 height 49
paste textarea "The passage outlines high way hypnosis as the white line fever explaining that …"
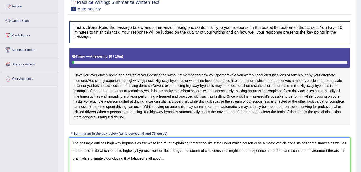
click at [116, 145] on textarea "The passage outlines high way hypnosis as the white line fever explaining that …" at bounding box center [209, 161] width 281 height 49
click at [115, 144] on textarea "The passage outlines high way hypnosis as the white line fever explaining that …" at bounding box center [209, 161] width 281 height 49
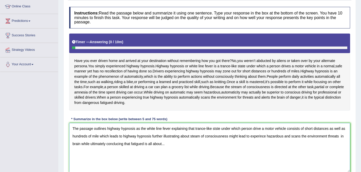
scroll to position [80, 0]
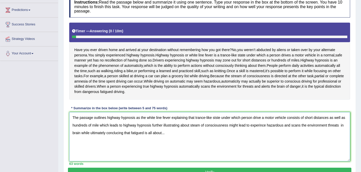
click at [136, 135] on textarea "The passage outlines highway hypnosis as the white line fever explaining that t…" at bounding box center [209, 136] width 281 height 49
click at [195, 135] on textarea "The passage outlines highway hypnosis as the white line fever explaining that t…" at bounding box center [209, 136] width 281 height 49
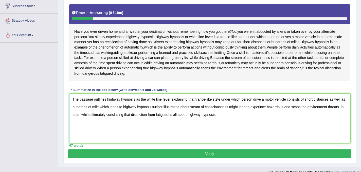
scroll to position [106, 0]
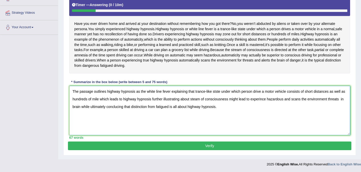
type textarea "The passage outlines highway hypnosis as the white line fever explaining that t…"
click at [202, 147] on button "Verify" at bounding box center [209, 145] width 283 height 9
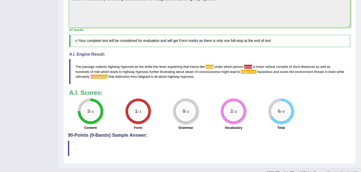
scroll to position [188, 0]
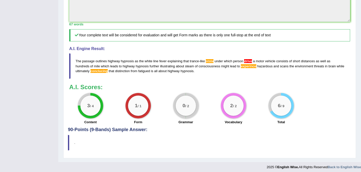
drag, startPoint x: 75, startPoint y: 61, endPoint x: 203, endPoint y: 60, distance: 127.7
click at [203, 60] on blockquote "The passage outlines highway hypnosis as the white line fever explaining that t…" at bounding box center [209, 65] width 281 height 25
drag, startPoint x: 205, startPoint y: 73, endPoint x: 171, endPoint y: 71, distance: 33.8
click at [171, 71] on blockquote "The passage outlines highway hypnosis as the white line fever explaining that t…" at bounding box center [209, 65] width 281 height 25
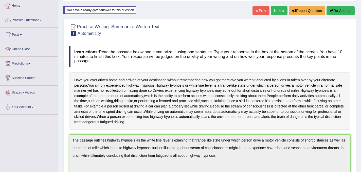
scroll to position [0, 0]
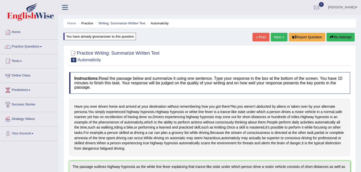
click at [332, 37] on button "Re-Attempt" at bounding box center [340, 37] width 28 height 9
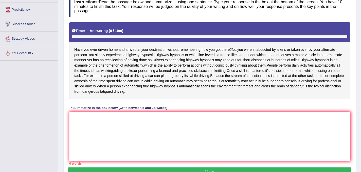
scroll to position [106, 0]
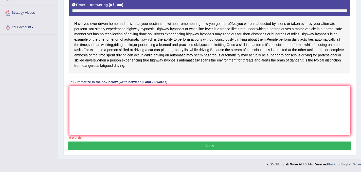
click at [98, 103] on textarea at bounding box center [209, 110] width 281 height 49
paste textarea "The passage outlines high way hypnosis as the white line fever explaining that …"
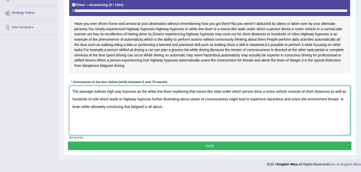
click at [216, 92] on textarea "The passage outlines high way hypnosis as the white line fever explaining that …" at bounding box center [209, 110] width 281 height 49
click at [219, 92] on textarea "The passage outlines high way hypnosis as the white line fever explaining that …" at bounding box center [209, 110] width 281 height 49
click at [122, 108] on textarea "The passage outlines high way hypnosis as the white line fever explaining that …" at bounding box center [209, 110] width 281 height 49
click at [169, 107] on textarea "The passage outlines high way hypnosis as the white line fever explaining that …" at bounding box center [209, 110] width 281 height 49
click at [136, 106] on textarea "The passage outlines high way hypnosis as the white line fever explaining that …" at bounding box center [209, 110] width 281 height 49
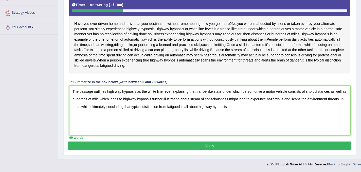
drag, startPoint x: 234, startPoint y: 107, endPoint x: 73, endPoint y: 89, distance: 161.9
click at [73, 89] on textarea "The passage outlines high way hypnosis as the white line fever explaining that …" at bounding box center [209, 110] width 281 height 49
type textarea "The passage outlines high way hypnosis as the white line fever explaining that …"
click at [215, 146] on button "Verify" at bounding box center [209, 145] width 283 height 9
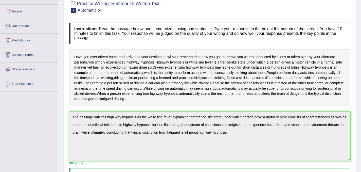
scroll to position [0, 0]
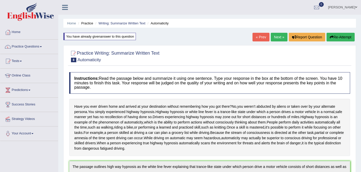
click at [332, 37] on button "Re-Attempt" at bounding box center [340, 37] width 28 height 9
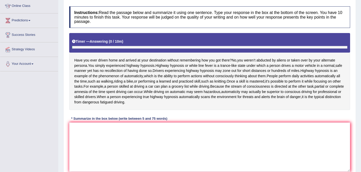
scroll to position [106, 0]
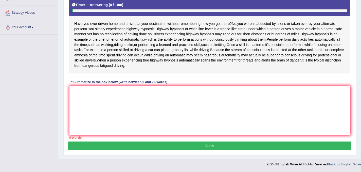
click at [96, 92] on textarea at bounding box center [209, 110] width 281 height 49
paste textarea "The passage outlines high way hypnosis as the white line fever explaining that …"
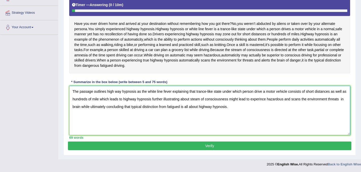
click at [115, 92] on textarea "The passage outlines high way hypnosis as the white line fever explaining that …" at bounding box center [209, 110] width 281 height 49
click at [262, 92] on textarea "The passage outlines highway hypnosis as the white line fever explaining that t…" at bounding box center [209, 110] width 281 height 49
drag, startPoint x: 273, startPoint y: 100, endPoint x: 259, endPoint y: 99, distance: 13.7
click at [259, 99] on textarea "The passage outlines highway hypnosis as the white line fever explaining that t…" at bounding box center [209, 110] width 281 height 49
type textarea "The passage outlines highway hypnosis as the white line fever explaining that t…"
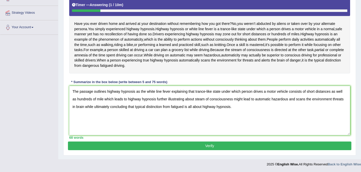
click at [211, 145] on button "Verify" at bounding box center [209, 145] width 283 height 9
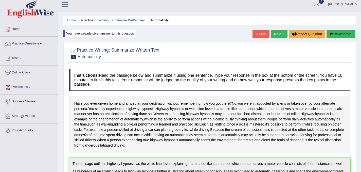
scroll to position [7, 0]
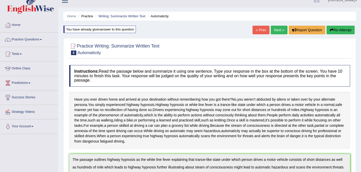
click at [275, 31] on link "Next »" at bounding box center [279, 30] width 17 height 9
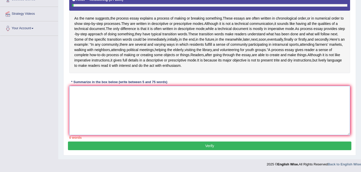
click at [117, 89] on textarea at bounding box center [209, 110] width 281 height 49
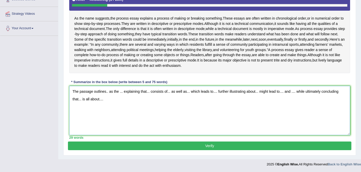
click at [109, 91] on textarea "The passage outlines.. as the ... explaining that... consists of... as well as.…" at bounding box center [209, 110] width 281 height 49
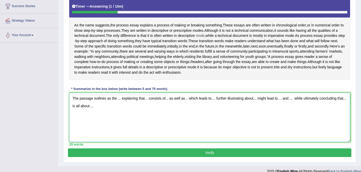
scroll to position [105, 0]
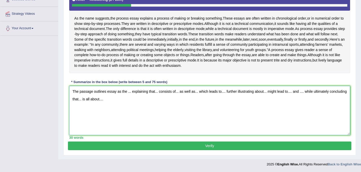
click at [131, 92] on textarea "The passage outlines essay as the ... explaining that... consists of... as well…" at bounding box center [209, 110] width 281 height 49
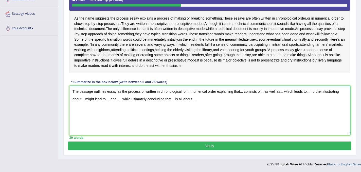
click at [244, 92] on textarea "The passage outlines essay as the process of written in chronological, or in nu…" at bounding box center [209, 110] width 281 height 49
click at [317, 92] on textarea "The passage outlines essay as the process of written in chronological, or in nu…" at bounding box center [209, 110] width 281 height 49
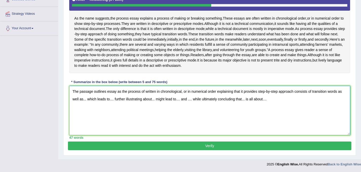
click at [88, 100] on textarea "The passage outlines essay as the process of written in chronological, or in nu…" at bounding box center [209, 110] width 281 height 49
click at [125, 100] on textarea "The passage outlines essay as the process of written in chronological, or in nu…" at bounding box center [209, 110] width 281 height 49
click at [134, 100] on textarea "The passage outlines essay as the process of written in chronological, or in nu…" at bounding box center [209, 110] width 281 height 49
click at [162, 101] on textarea "The passage outlines essay as the process of written in chronological, or in nu…" at bounding box center [209, 110] width 281 height 49
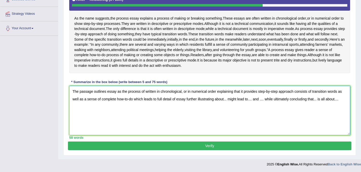
click at [229, 100] on textarea "The passage outlines essay as the process of written in chronological, or in nu…" at bounding box center [209, 110] width 281 height 49
click at [278, 100] on textarea "The passage outlines essay as the process of written in chronological, or in nu…" at bounding box center [209, 110] width 281 height 49
click at [305, 100] on textarea "The passage outlines essay as the process of written in chronological, or in nu…" at bounding box center [209, 110] width 281 height 49
click at [115, 108] on textarea "The passage outlines essay as the process of written in chronological, or in nu…" at bounding box center [209, 110] width 281 height 49
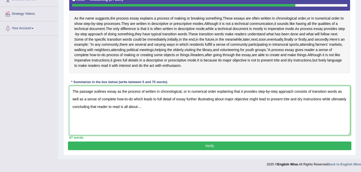
click at [158, 107] on textarea "The passage outlines essay as the process of written in chronological, or in nu…" at bounding box center [209, 110] width 281 height 49
type textarea "The passage outlines essay as the process of written in chronological, or in nu…"
click at [199, 148] on button "Verify" at bounding box center [209, 145] width 283 height 9
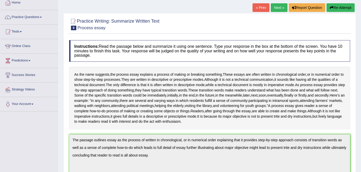
scroll to position [0, 0]
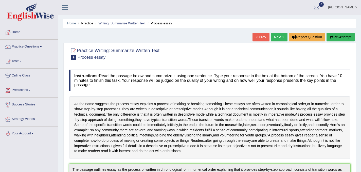
click at [276, 36] on link "Next »" at bounding box center [279, 37] width 17 height 9
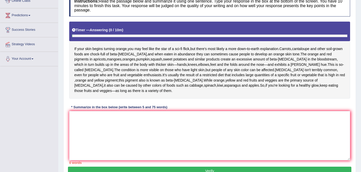
scroll to position [80, 0]
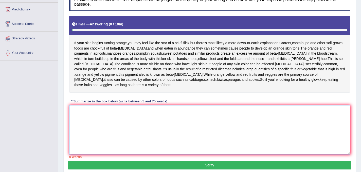
click at [144, 127] on textarea at bounding box center [209, 129] width 281 height 49
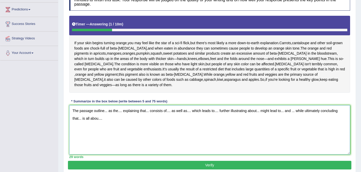
click at [107, 112] on textarea "The passage outline... as the.... explaining that... consists of.... as well as…" at bounding box center [209, 129] width 281 height 49
click at [126, 113] on textarea "The passage outline skin as the.... explaining that... consists of.... as well …" at bounding box center [209, 129] width 281 height 49
click at [163, 112] on textarea "The passage outline skin as the orange explaining that... consists of.... as we…" at bounding box center [209, 129] width 281 height 49
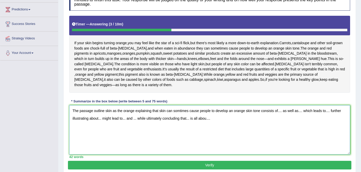
click at [283, 112] on textarea "The passage outline skin as the orange explaining that skin can somtimes cause …" at bounding box center [209, 129] width 281 height 49
click at [323, 112] on textarea "The passage outline skin as the orange explaining that skin can somtimes cause …" at bounding box center [209, 129] width 281 height 49
click at [303, 111] on textarea "The passage outline skin as the orange explaining that skin can somtimes cause …" at bounding box center [209, 129] width 281 height 49
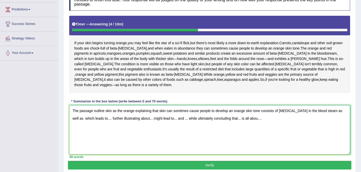
click at [323, 111] on textarea "The passage outline skin as the orange explaining that skin can somtimes cause …" at bounding box center [209, 129] width 281 height 49
click at [326, 112] on textarea "The passage outline skin as the orange explaining that skin can somtimes cause …" at bounding box center [209, 129] width 281 height 49
click at [76, 119] on textarea "The passage outline skin as the orange explaining that skin can somtimes cause …" at bounding box center [209, 129] width 281 height 49
click at [110, 119] on textarea "The passage outline skin as the orange explaining that skin can somtimes cause …" at bounding box center [209, 129] width 281 height 49
click at [137, 119] on textarea "The passage outline skin as the orange explaining that skin can somtimes cause …" at bounding box center [209, 129] width 281 height 49
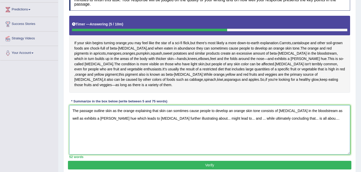
click at [193, 121] on textarea "The passage outline skin as the orange explaining that skin can somtimes cause …" at bounding box center [209, 129] width 281 height 49
click at [194, 120] on textarea "The passage outline skin as the orange explaining that skin can somtimes cause …" at bounding box center [209, 129] width 281 height 49
click at [269, 120] on textarea "The passage outline skin as the orange explaining that skin can somtimes cause …" at bounding box center [209, 129] width 281 height 49
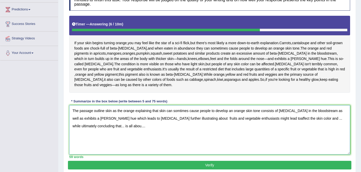
click at [307, 119] on textarea "The passage outline skin as the orange explaining that skin can somtimes cause …" at bounding box center [209, 129] width 281 height 49
click at [264, 120] on textarea "The passage outline skin as the orange explaining that skin can somtimes cause …" at bounding box center [209, 129] width 281 height 49
click at [305, 119] on textarea "The passage outline skin as the orange explaining that skin can somtimes cause …" at bounding box center [209, 129] width 281 height 49
click at [116, 127] on textarea "The passage outline skin as the orange explaining that skin can somtimes cause …" at bounding box center [209, 129] width 281 height 49
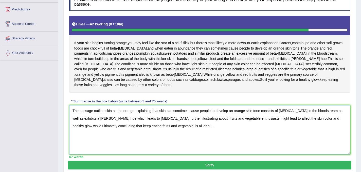
click at [157, 127] on textarea "The passage outline skin as the orange explaining that skin can somtimes cause …" at bounding box center [209, 129] width 281 height 49
click at [167, 127] on textarea "The passage outline skin as the orange explaining that skin can somtimes cause …" at bounding box center [209, 129] width 281 height 49
click at [185, 126] on textarea "The passage outline skin as the orange explaining that skin can somtimes cause …" at bounding box center [209, 129] width 281 height 49
click at [181, 127] on textarea "The passage outline skin as the orange explaining that skin can somtimes cause …" at bounding box center [209, 129] width 281 height 49
type textarea "The passage outline skin as the orange explaining that skin can somtimes cause …"
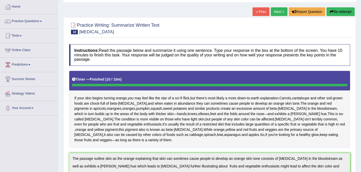
scroll to position [0, 0]
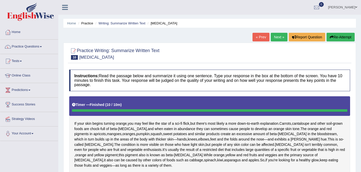
click at [275, 39] on link "Next »" at bounding box center [279, 37] width 17 height 9
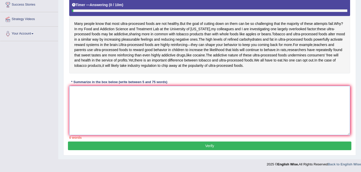
click at [162, 96] on textarea at bounding box center [209, 110] width 281 height 49
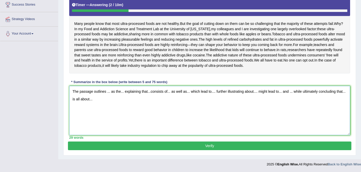
click at [111, 92] on textarea "The passage outlines ... as the... explaining that...consists of... as well as.…" at bounding box center [209, 110] width 281 height 49
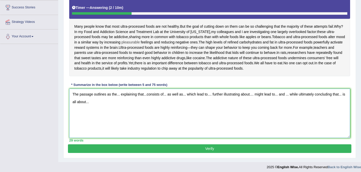
scroll to position [97, 0]
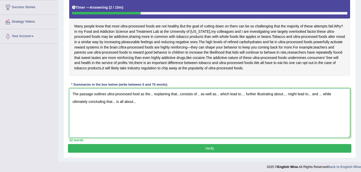
click at [154, 96] on textarea "The passage outlines ultra-processed food as the... explaining that...consists …" at bounding box center [209, 112] width 281 height 49
click at [194, 97] on textarea "The passage outlines ultra-processed food as the addictive explaining that...co…" at bounding box center [209, 112] width 281 height 49
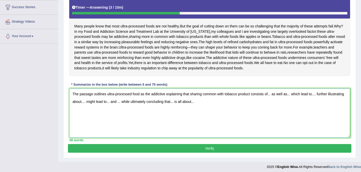
click at [275, 96] on textarea "The passage outlines ultra-processed food as the addictive explaining that shar…" at bounding box center [209, 112] width 281 height 49
click at [324, 95] on textarea "The passage outlines ultra-processed food as the addictive explaining that shar…" at bounding box center [209, 112] width 281 height 49
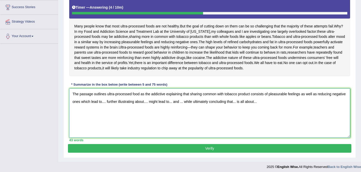
click at [121, 103] on textarea "The passage outlines ultra-processed food as the addictive explaining that shar…" at bounding box center [209, 112] width 281 height 49
click at [195, 104] on textarea "The passage outlines ultra-processed food as the addictive explaining that shar…" at bounding box center [209, 112] width 281 height 49
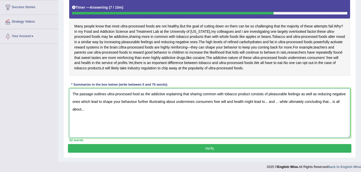
click at [284, 103] on textarea "The passage outlines ultra-processed food as the addictive explaining that shar…" at bounding box center [209, 112] width 281 height 49
click at [334, 103] on textarea "The passage outlines ultra-processed food as the addictive explaining that shar…" at bounding box center [209, 112] width 281 height 49
click at [124, 111] on textarea "The passage outlines ultra-processed food as the addictive explaining that shar…" at bounding box center [209, 112] width 281 height 49
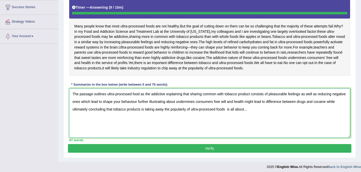
type textarea "The passage outlines ultra-processed food as the addictive explaining that shar…"
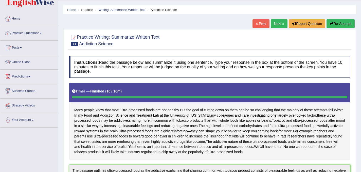
scroll to position [0, 0]
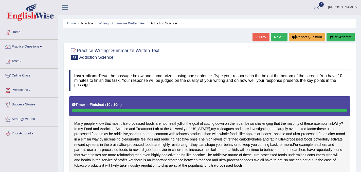
click at [341, 38] on button "Re-Attempt" at bounding box center [340, 37] width 28 height 9
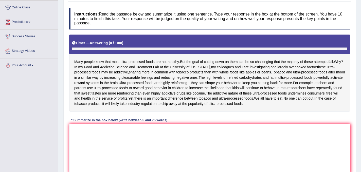
scroll to position [106, 0]
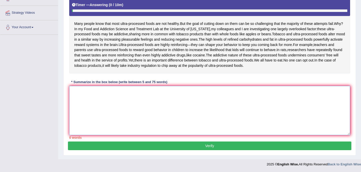
click at [107, 90] on textarea at bounding box center [209, 110] width 281 height 49
paste textarea "The passage outlines ultra-processed food as the addictive explaining that shar…"
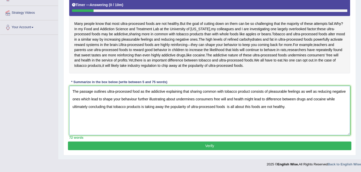
type textarea "The passage outlines ultra-processed food as the addictive explaining that shar…"
click at [213, 146] on button "Verify" at bounding box center [209, 145] width 283 height 9
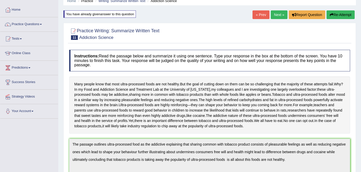
scroll to position [22, 0]
click at [278, 16] on link "Next »" at bounding box center [279, 15] width 17 height 9
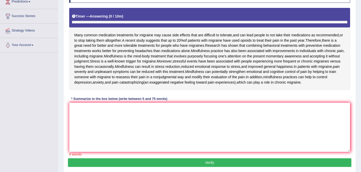
scroll to position [103, 0]
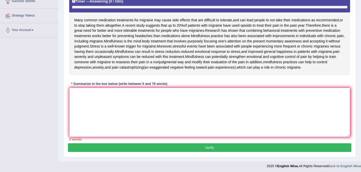
click at [168, 117] on textarea at bounding box center [209, 111] width 281 height 49
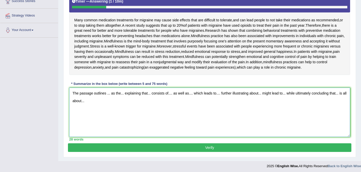
click at [110, 104] on textarea "The passage outlines ... as the... explaining that... consists of.... as well a…" at bounding box center [209, 111] width 281 height 49
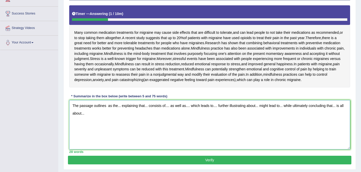
scroll to position [99, 0]
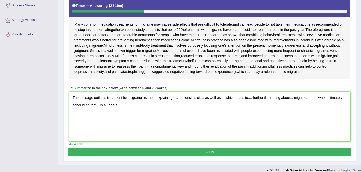
click at [155, 109] on textarea "The passage outlines treatment for migraine as the... explaining that... consis…" at bounding box center [209, 116] width 281 height 49
click at [309, 48] on span "accepting" at bounding box center [316, 45] width 15 height 5
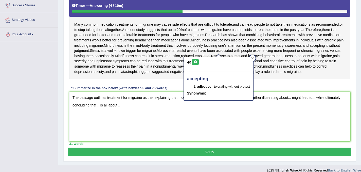
click at [253, 58] on icon at bounding box center [252, 58] width 2 height 2
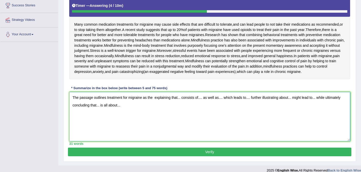
click at [154, 108] on textarea "The passage outlines treatment for migraine as the explaining that... consists …" at bounding box center [209, 116] width 281 height 49
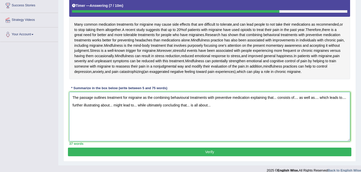
click at [278, 109] on textarea "The passage outlines treatment for migraine as the combining behavioural treatm…" at bounding box center [209, 116] width 281 height 49
drag, startPoint x: 250, startPoint y: 108, endPoint x: 154, endPoint y: 107, distance: 96.8
click at [154, 107] on textarea "The passage outlines treatment for migraine as the combining behavioural treatm…" at bounding box center [209, 116] width 281 height 49
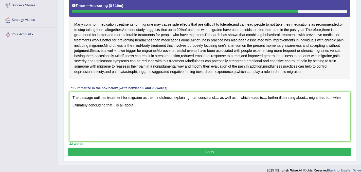
click at [198, 109] on textarea "The passage outlines treatment for migraine as the mindfulness explaining that …" at bounding box center [209, 116] width 281 height 49
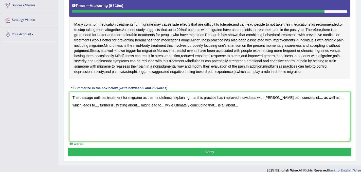
click at [307, 109] on textarea "The passage outlines treatment for migraine as the mindfulness explaining that …" at bounding box center [209, 116] width 281 height 49
drag, startPoint x: 73, startPoint y: 108, endPoint x: 252, endPoint y: 121, distance: 179.1
click at [252, 121] on textarea "The passage outlines treatment for migraine as the mindfulness explaining that …" at bounding box center [209, 116] width 281 height 49
type textarea "The passage outlines treatment for migraine as the mindfulness explaining that …"
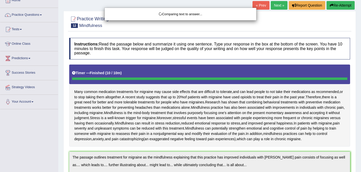
scroll to position [0, 0]
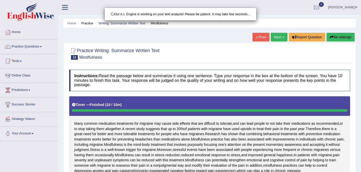
click at [338, 36] on div "Our A.I. Engine is working on your text analysis! Please be patient. It may tak…" at bounding box center [180, 86] width 361 height 172
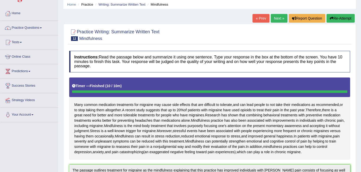
scroll to position [5, 0]
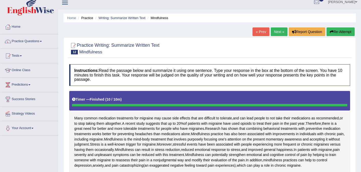
click at [338, 35] on button "Re-Attempt" at bounding box center [340, 31] width 28 height 9
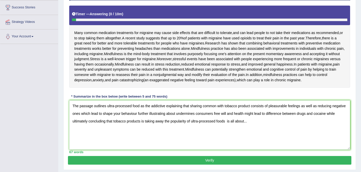
scroll to position [96, 0]
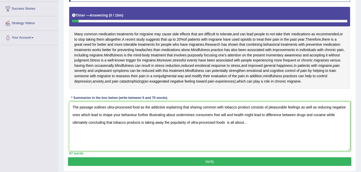
drag, startPoint x: 262, startPoint y: 132, endPoint x: 77, endPoint y: 118, distance: 185.2
click at [77, 118] on textarea "The passage outlines ultra-processed food as the addictive explaining that shar…" at bounding box center [209, 125] width 281 height 49
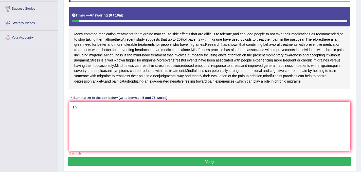
type textarea "T"
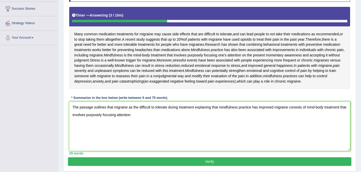
click at [79, 125] on textarea "The passage outlines that migraine as the difficult to tolerate during treatmen…" at bounding box center [209, 125] width 281 height 49
click at [155, 126] on textarea "The passage outlines that migraine as the difficult to tolerate during treatmen…" at bounding box center [209, 125] width 281 height 49
drag, startPoint x: 96, startPoint y: 126, endPoint x: 72, endPoint y: 125, distance: 23.4
click at [72, 125] on textarea "The passage outlines that migraine as the difficult to tolerate during treatmen…" at bounding box center [209, 125] width 281 height 49
click at [151, 127] on textarea "The passage outlines that migraine as the difficult to tolerate during treatmen…" at bounding box center [209, 125] width 281 height 49
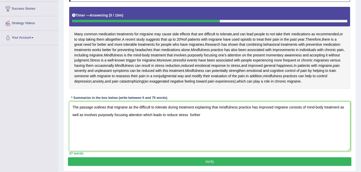
click at [195, 126] on textarea "The passage outlines that migraine as the difficult to tolerate during treatmen…" at bounding box center [209, 125] width 281 height 49
click at [211, 128] on textarea "The passage outlines that migraine as the difficult to tolerate during treatmen…" at bounding box center [209, 125] width 281 height 49
click at [183, 126] on textarea "The passage outlines that migraine as the difficult to tolerate during treatmen…" at bounding box center [209, 125] width 281 height 49
click at [198, 127] on textarea "The passage outlines that migraine as the difficult to tolerate during treatmen…" at bounding box center [209, 125] width 281 height 49
click at [173, 125] on textarea "The passage outlines that migraine as the difficult to tolerate during treatmen…" at bounding box center [209, 125] width 281 height 49
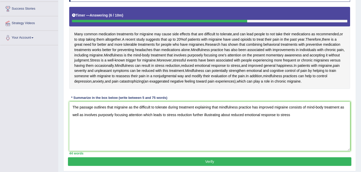
click at [298, 125] on textarea "The passage outlines that migraine as the difficult to tolerate during treatmen…" at bounding box center [209, 125] width 281 height 49
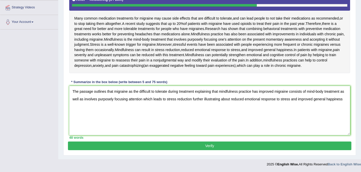
scroll to position [122, 0]
click at [304, 99] on textarea "The passage outlines that migraine as the difficult to tolerate during treatmen…" at bounding box center [209, 110] width 281 height 49
click at [101, 107] on textarea "The passage outlines that migraine as the difficult to tolerate during treatmen…" at bounding box center [209, 110] width 281 height 49
drag, startPoint x: 268, startPoint y: 100, endPoint x: 292, endPoint y: 99, distance: 23.6
click at [292, 99] on textarea "The passage outlines that migraine as the difficult to tolerate during treatmen…" at bounding box center [209, 110] width 281 height 49
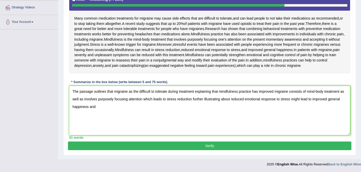
click at [298, 112] on textarea "The passage outlines that migraine as the difficult to tolerate during treatmen…" at bounding box center [209, 110] width 281 height 49
drag, startPoint x: 297, startPoint y: 99, endPoint x: 268, endPoint y: 100, distance: 28.4
click at [268, 100] on textarea "The passage outlines that migraine as the difficult to tolerate during treatmen…" at bounding box center [209, 110] width 281 height 49
click at [290, 99] on textarea "The passage outlines that migraine as the difficult to tolerate during treatmen…" at bounding box center [209, 110] width 281 height 49
click at [94, 108] on textarea "The passage outlines that migraine as the difficult to tolerate during treatmen…" at bounding box center [209, 110] width 281 height 49
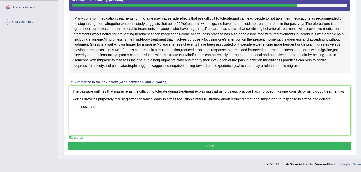
click at [95, 107] on textarea "The passage outlines that migraine as the difficult to tolerate during treatmen…" at bounding box center [209, 110] width 281 height 49
click at [90, 107] on textarea "The passage outlines that migraine as the difficult to tolerate during treatmen…" at bounding box center [209, 110] width 281 height 49
click at [119, 107] on textarea "The passage outlines that migraine as the difficult to tolerate during treatmen…" at bounding box center [209, 110] width 281 height 49
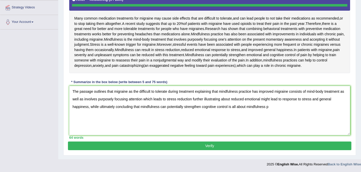
type textarea "The passage outlines that migraine as the difficult to tolerate during treatmen…"
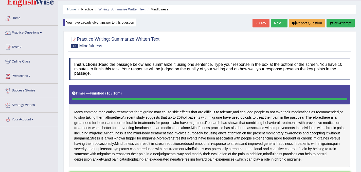
scroll to position [0, 0]
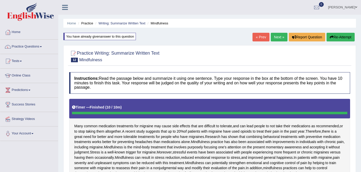
click at [334, 37] on button "Re-Attempt" at bounding box center [340, 37] width 28 height 9
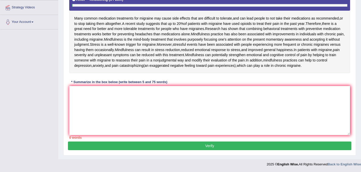
scroll to position [122, 0]
click at [108, 102] on textarea at bounding box center [209, 110] width 281 height 49
paste textarea "The passage outlines that migraine as the difficult to tolerate during treatmen…"
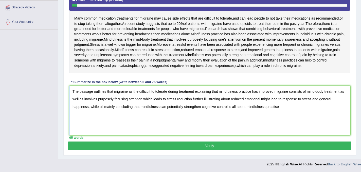
click at [279, 108] on textarea "The passage outlines that migraine as the difficult to tolerate during treatmen…" at bounding box center [209, 110] width 281 height 49
click at [282, 109] on textarea "The passage outlines that migraine as the difficult to tolerate during treatmen…" at bounding box center [209, 110] width 281 height 49
drag, startPoint x: 249, startPoint y: 108, endPoint x: 297, endPoint y: 107, distance: 48.4
click at [297, 107] on textarea "The passage outlines that migraine as the difficult to tolerate during treatmen…" at bounding box center [209, 110] width 281 height 49
click at [230, 108] on textarea "The passage outlines that migraine as the difficult to tolerate during treatmen…" at bounding box center [209, 110] width 281 height 49
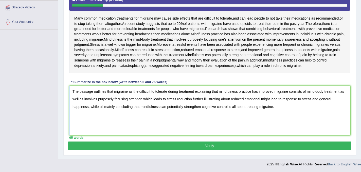
click at [282, 105] on textarea "The passage outlines that migraine as the difficult to tolerate during treatmen…" at bounding box center [209, 110] width 281 height 49
type textarea "The passage outlines that migraine as the difficult to tolerate during treatmen…"
click at [207, 145] on button "Verify" at bounding box center [209, 145] width 283 height 9
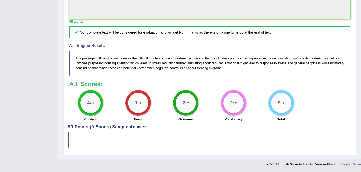
scroll to position [207, 0]
